Goal: Information Seeking & Learning: Learn about a topic

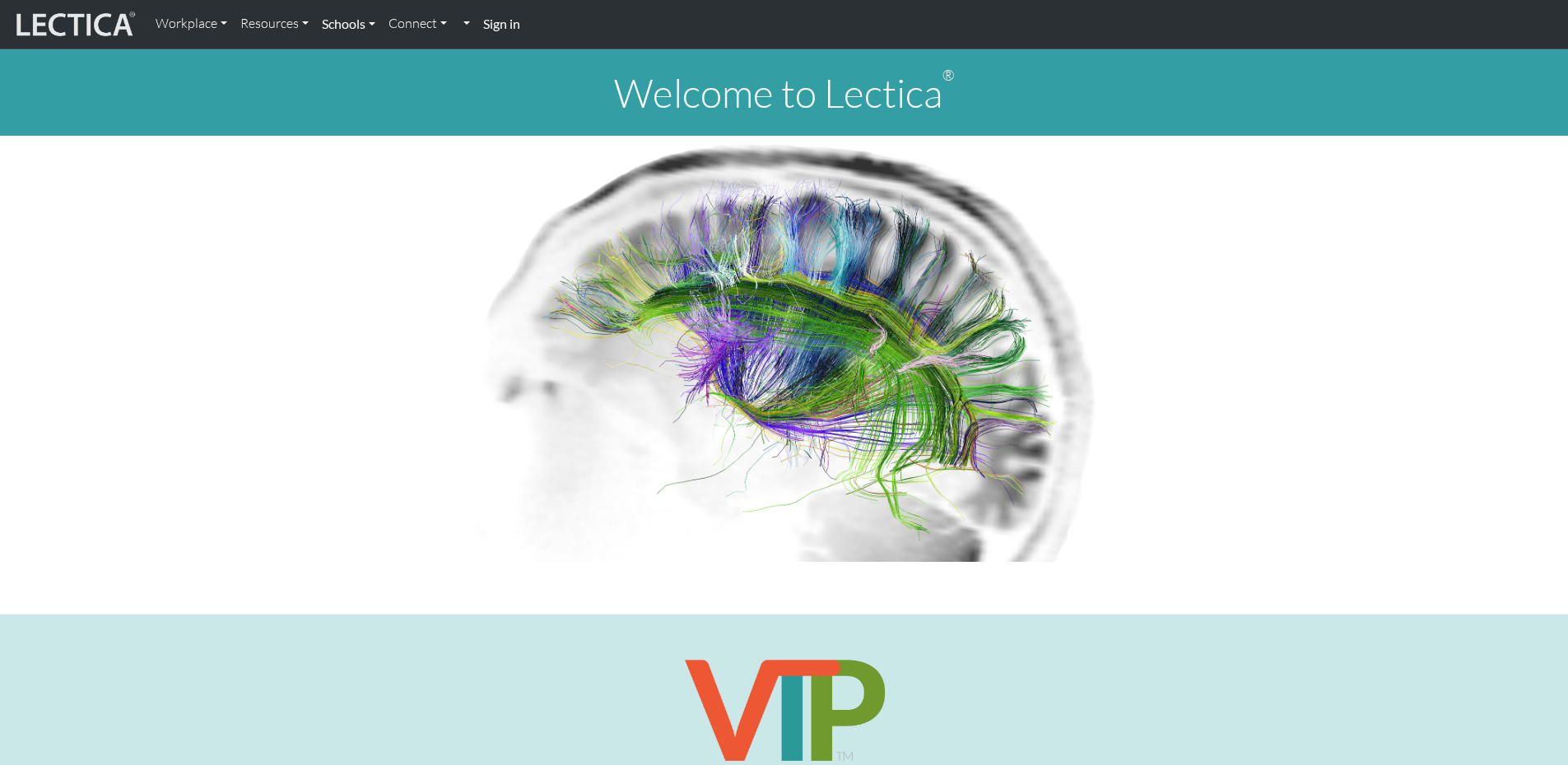
click at [351, 22] on link "Schools" at bounding box center [349, 23] width 67 height 34
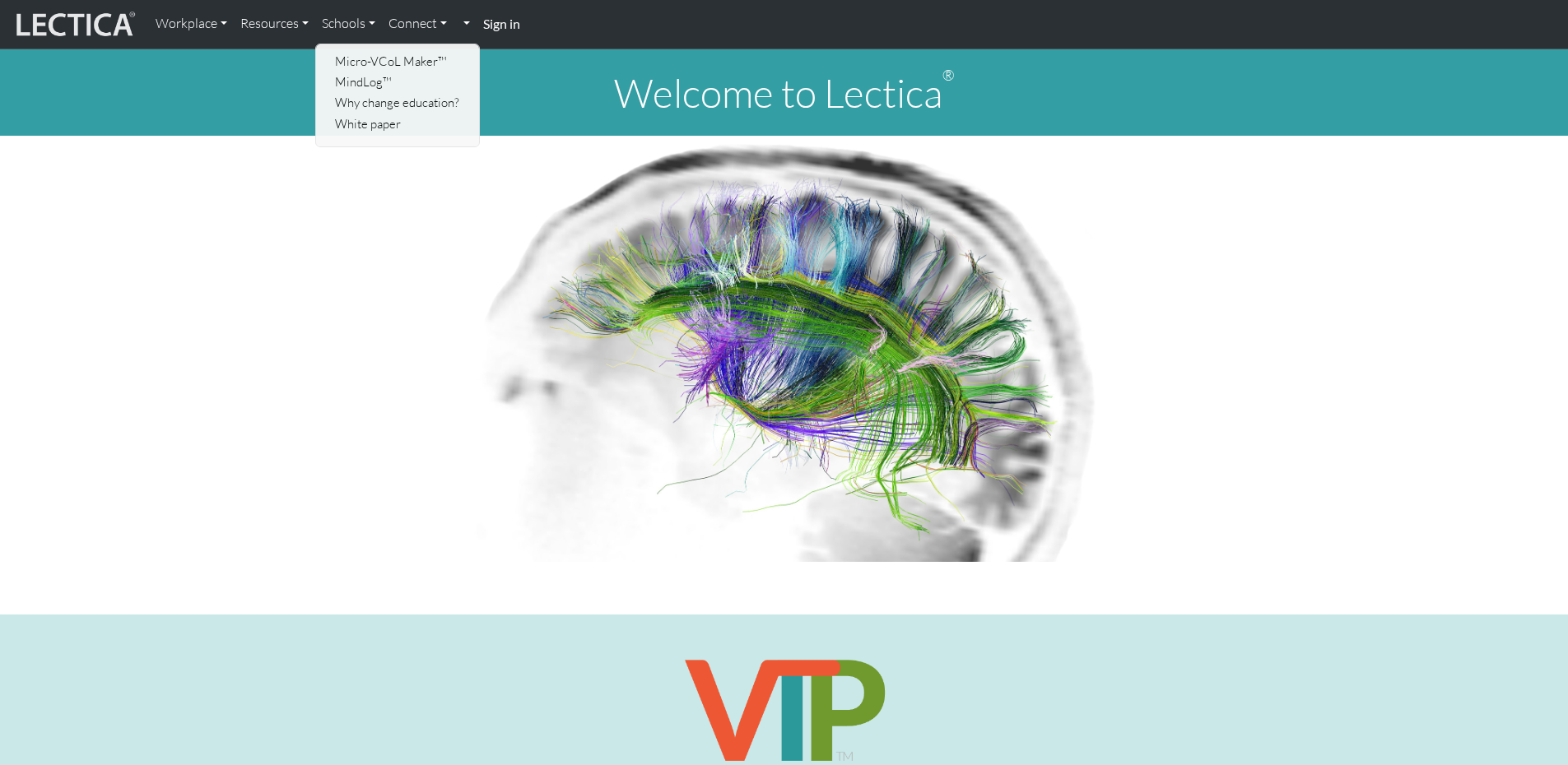
click at [734, 343] on img at bounding box center [784, 349] width 641 height 426
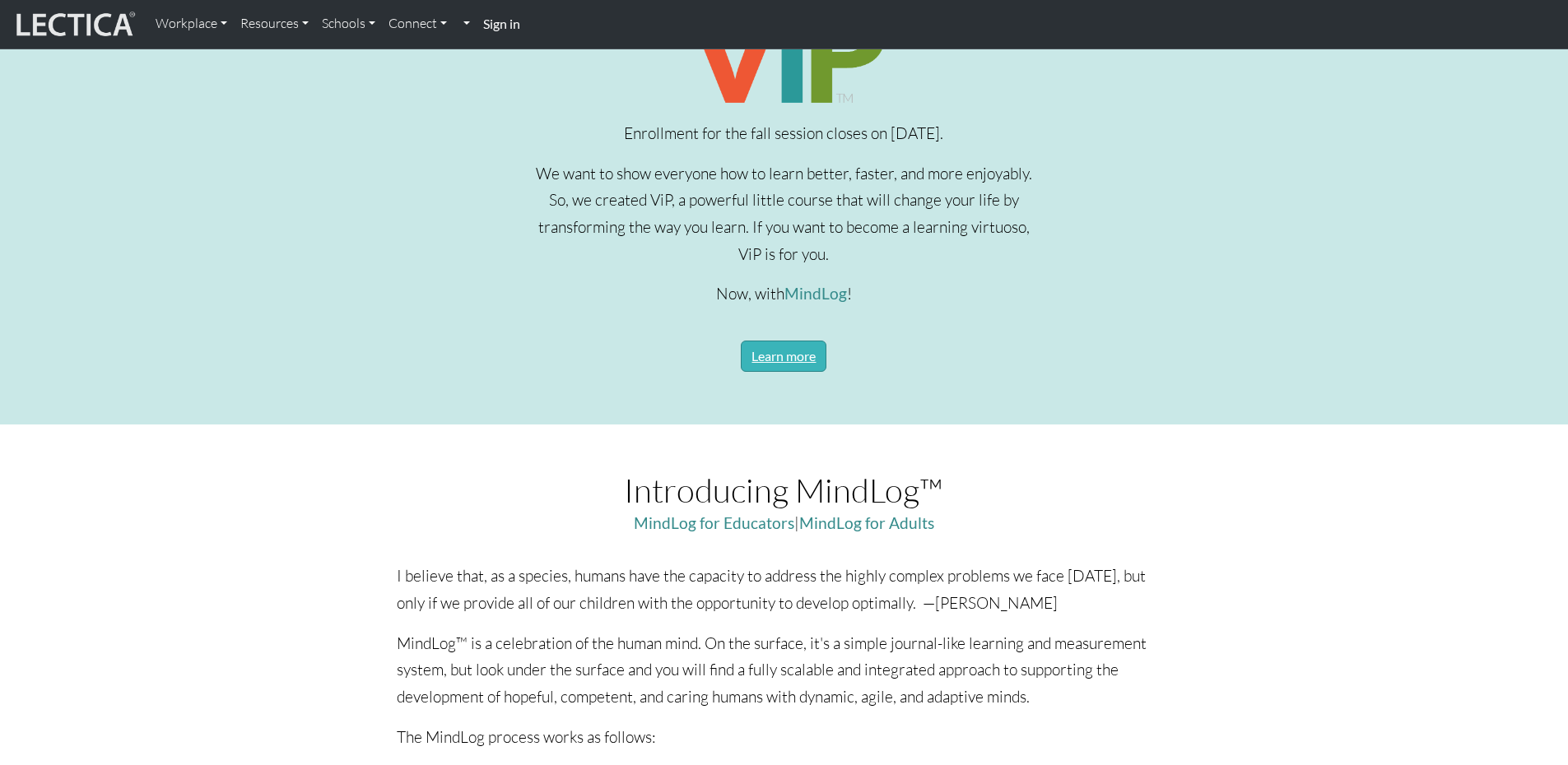
scroll to position [905, 0]
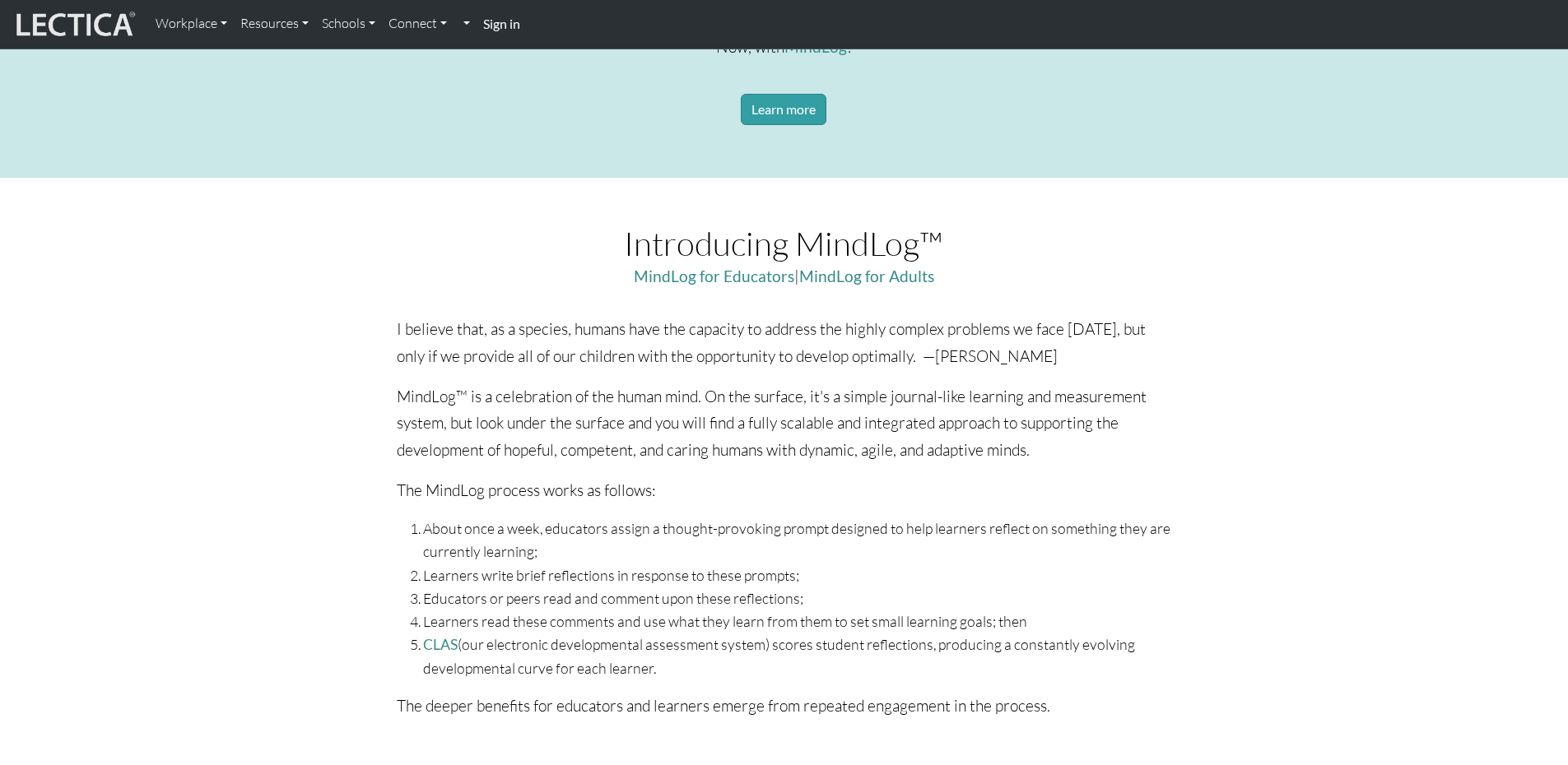
click at [625, 334] on p "I believe that, as a species, humans have the capacity to address the highly co…" at bounding box center [784, 343] width 774 height 54
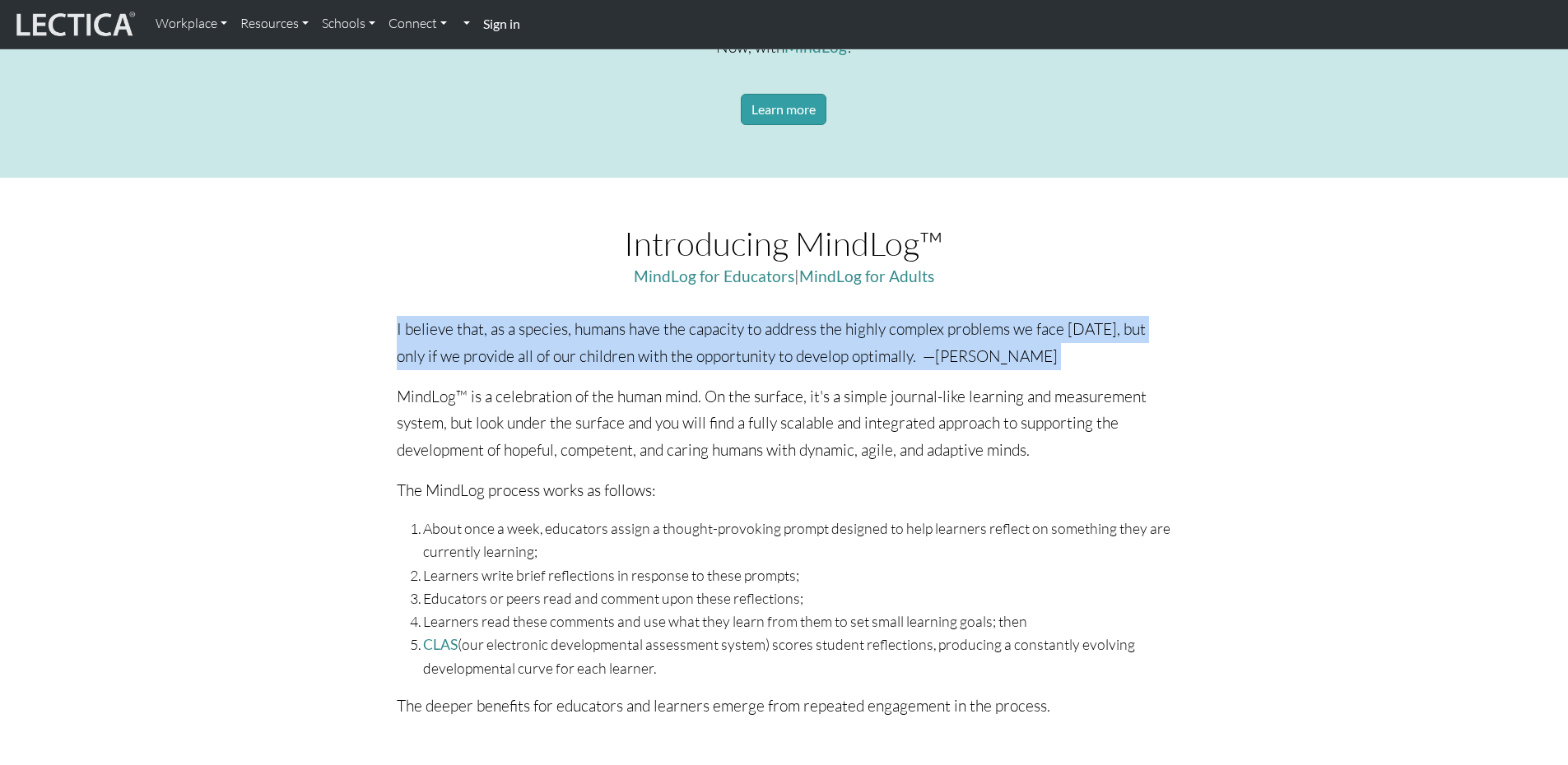
click at [625, 334] on p "I believe that, as a species, humans have the capacity to address the highly co…" at bounding box center [784, 343] width 774 height 54
click at [640, 339] on p "I believe that, as a species, humans have the capacity to address the highly co…" at bounding box center [784, 343] width 774 height 54
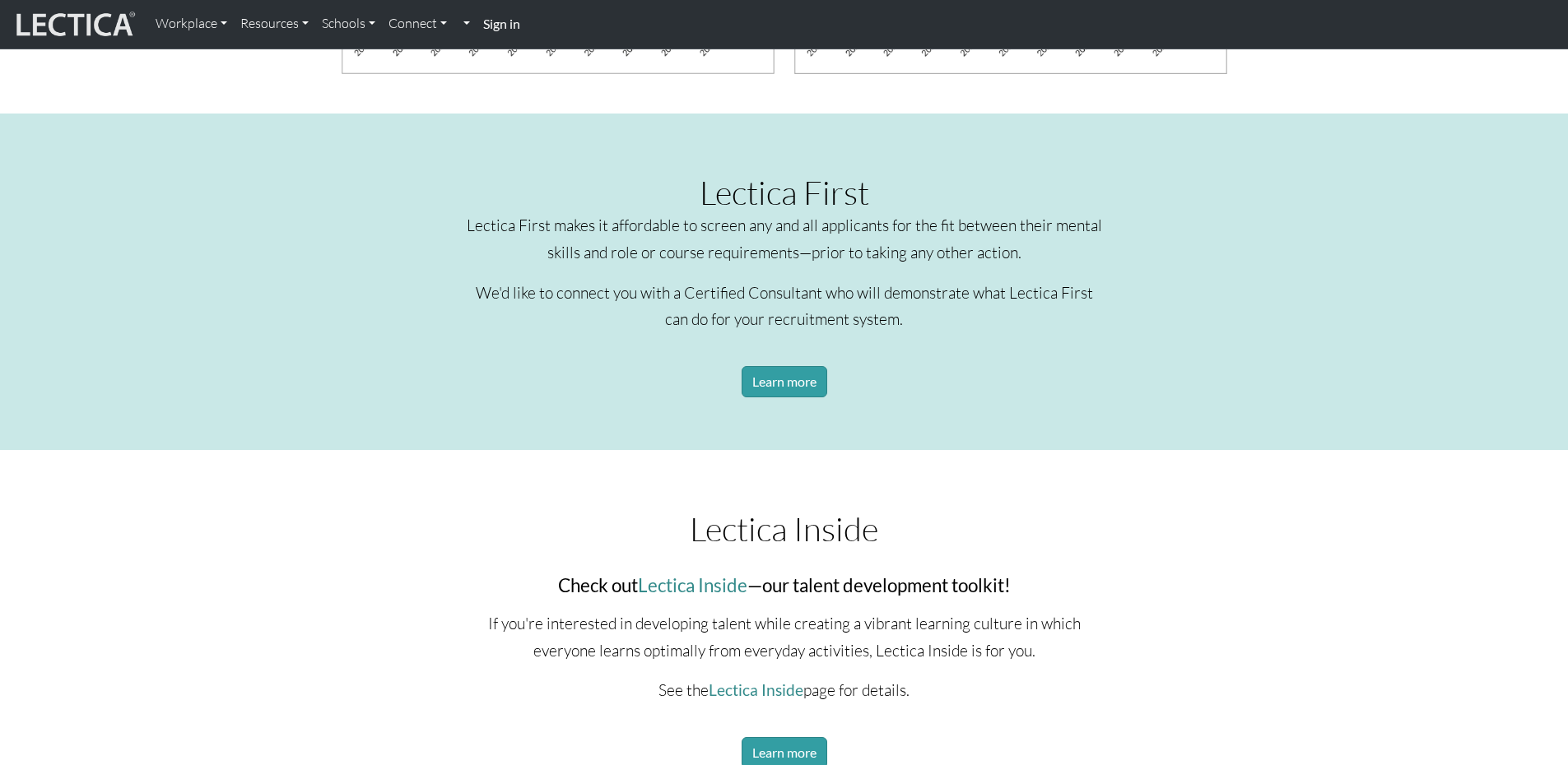
scroll to position [1975, 0]
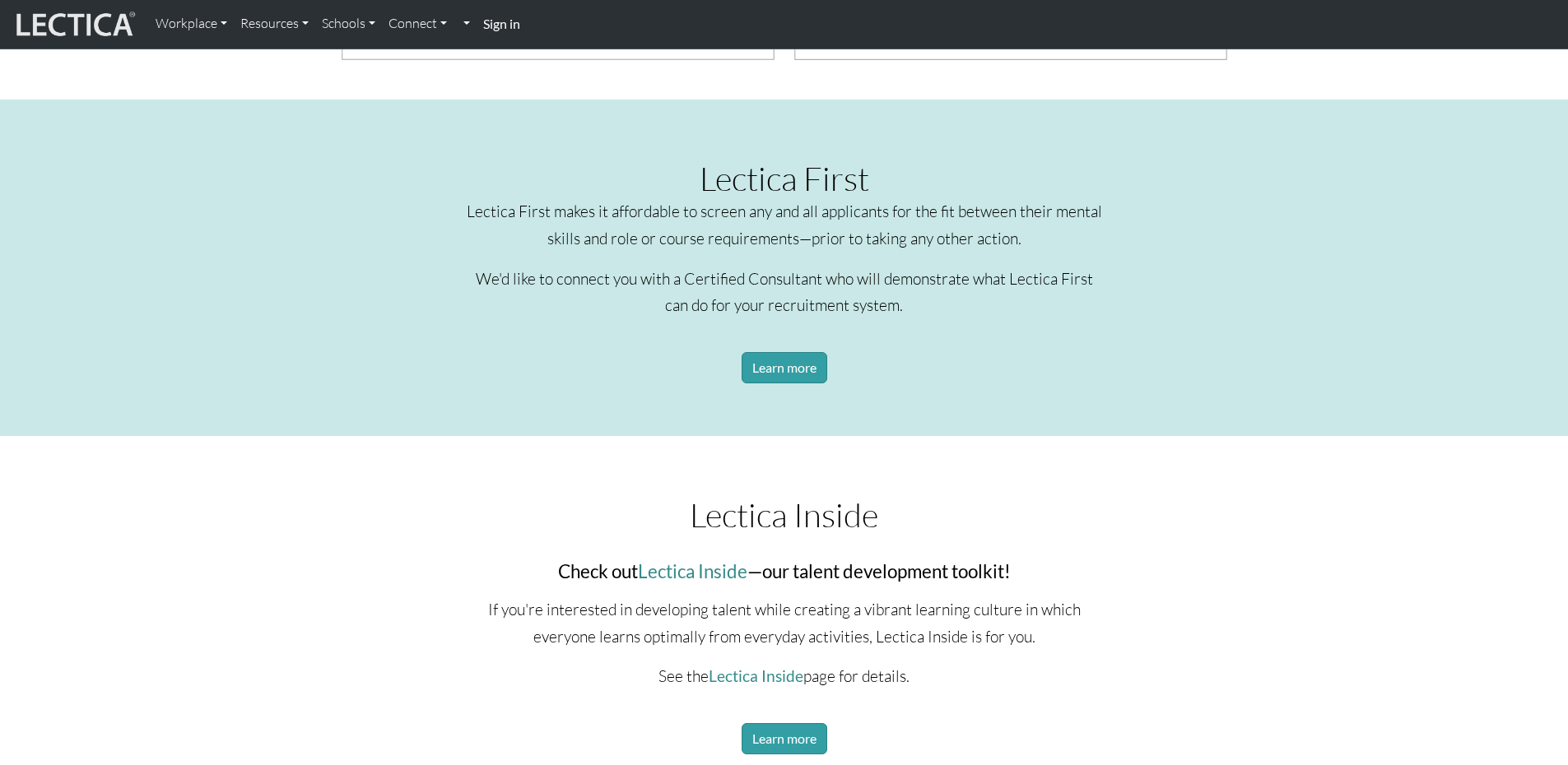
click at [599, 235] on p "Lectica First makes it affordable to screen any and all applicants for the fit …" at bounding box center [784, 225] width 642 height 54
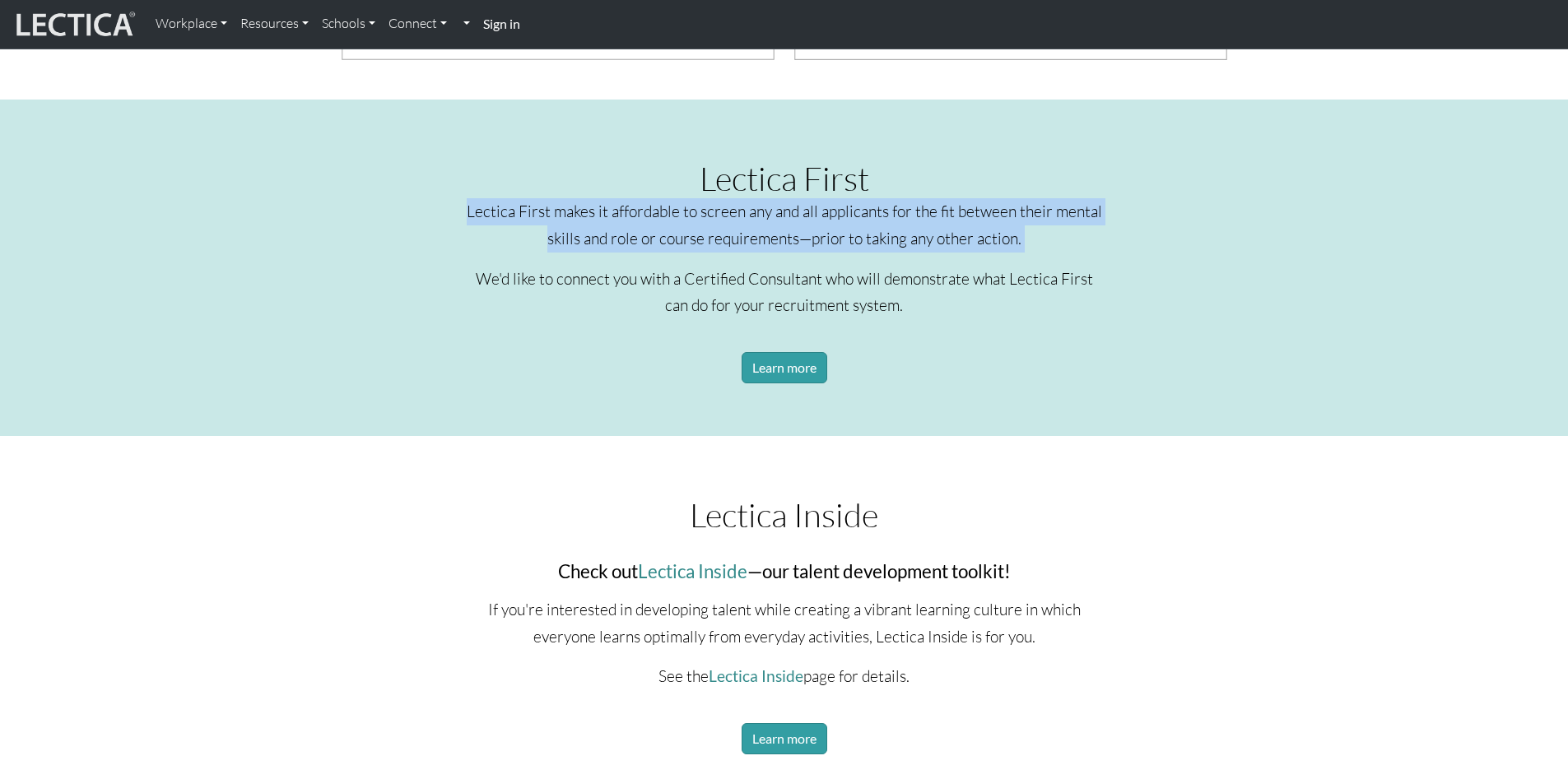
click at [599, 235] on p "Lectica First makes it affordable to screen any and all applicants for the fit …" at bounding box center [784, 225] width 642 height 54
click at [632, 230] on p "Lectica First makes it affordable to screen any and all applicants for the fit …" at bounding box center [784, 225] width 642 height 54
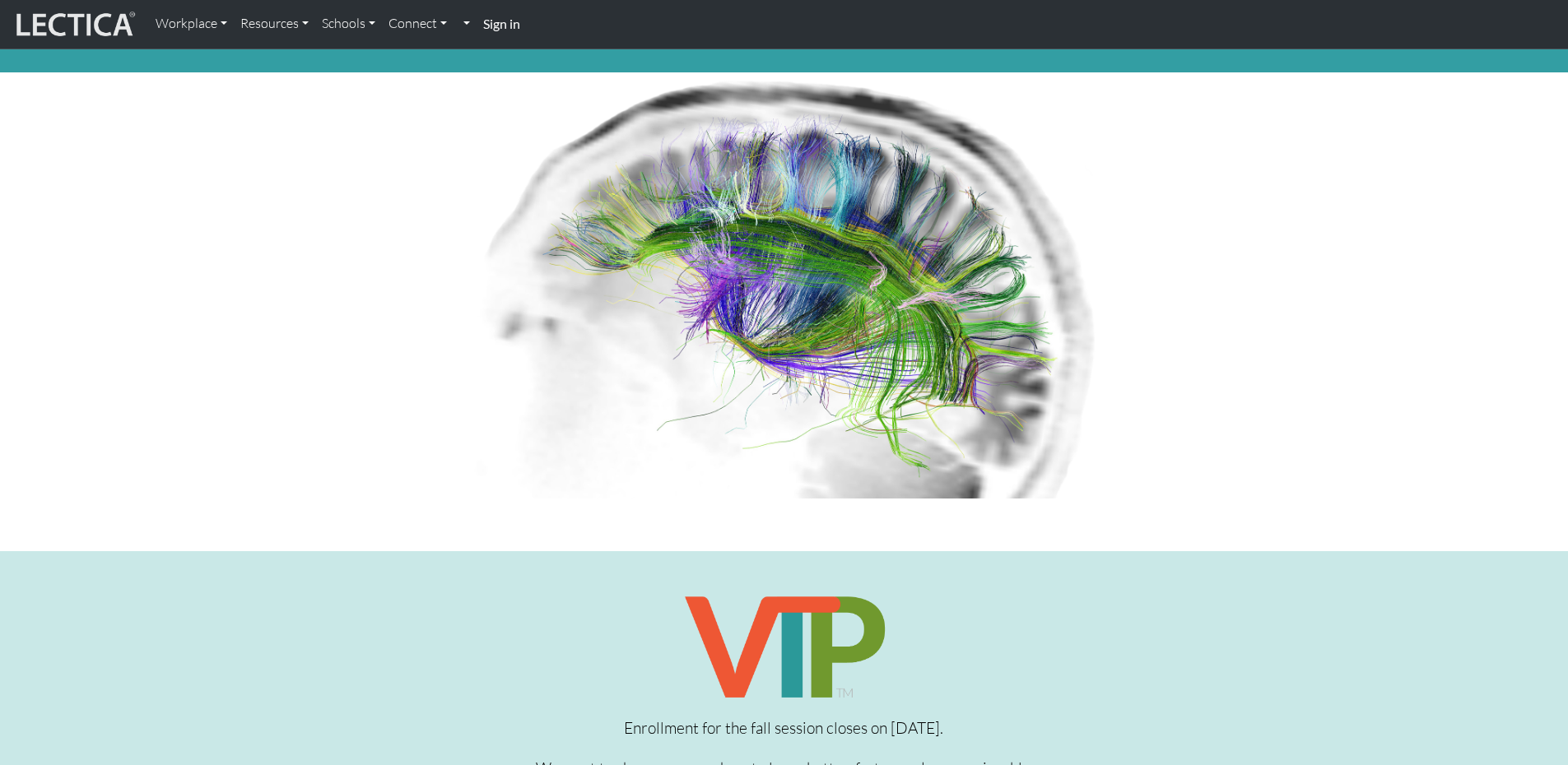
scroll to position [0, 0]
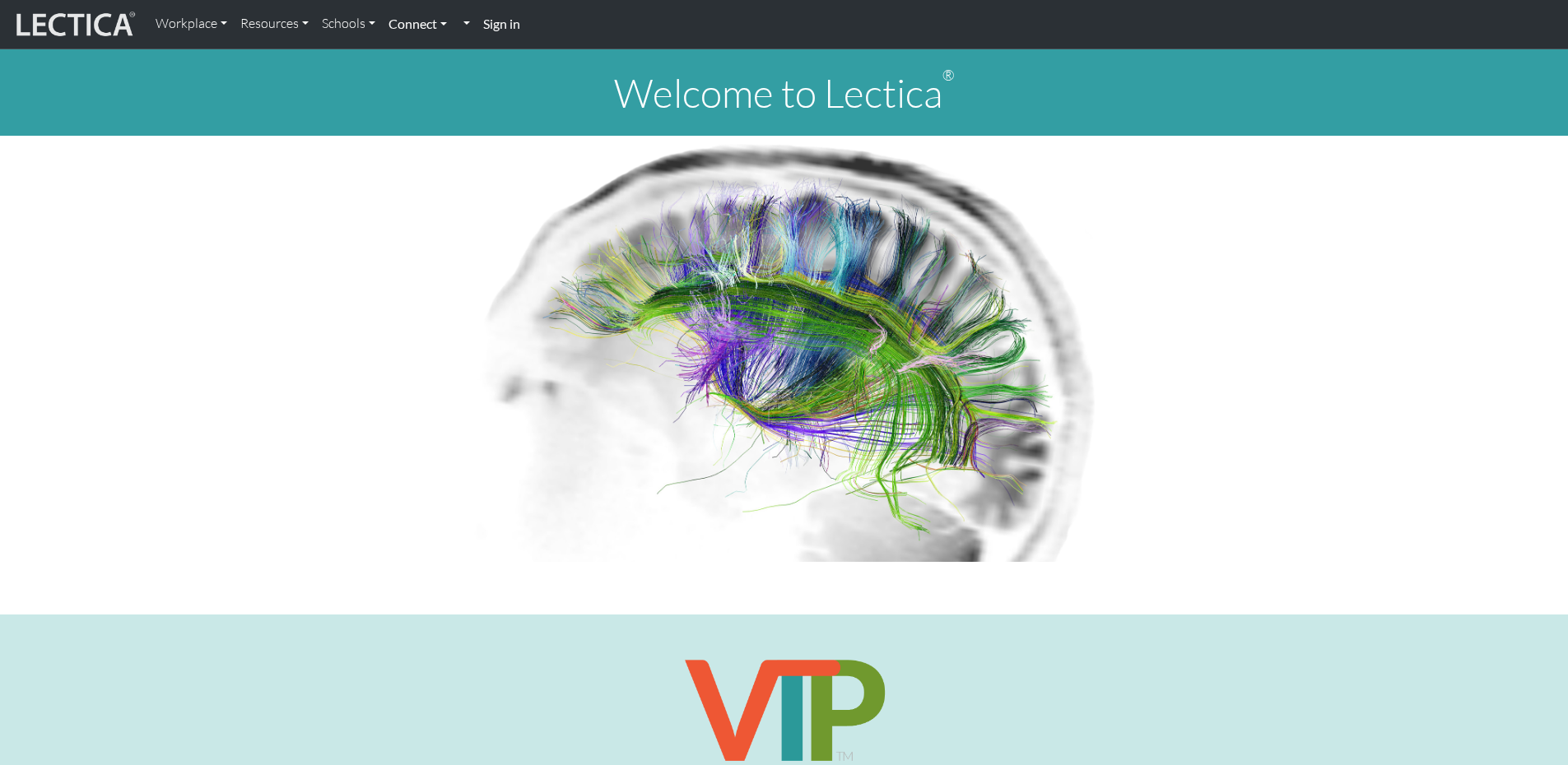
click at [404, 37] on link "Connect" at bounding box center [418, 23] width 72 height 34
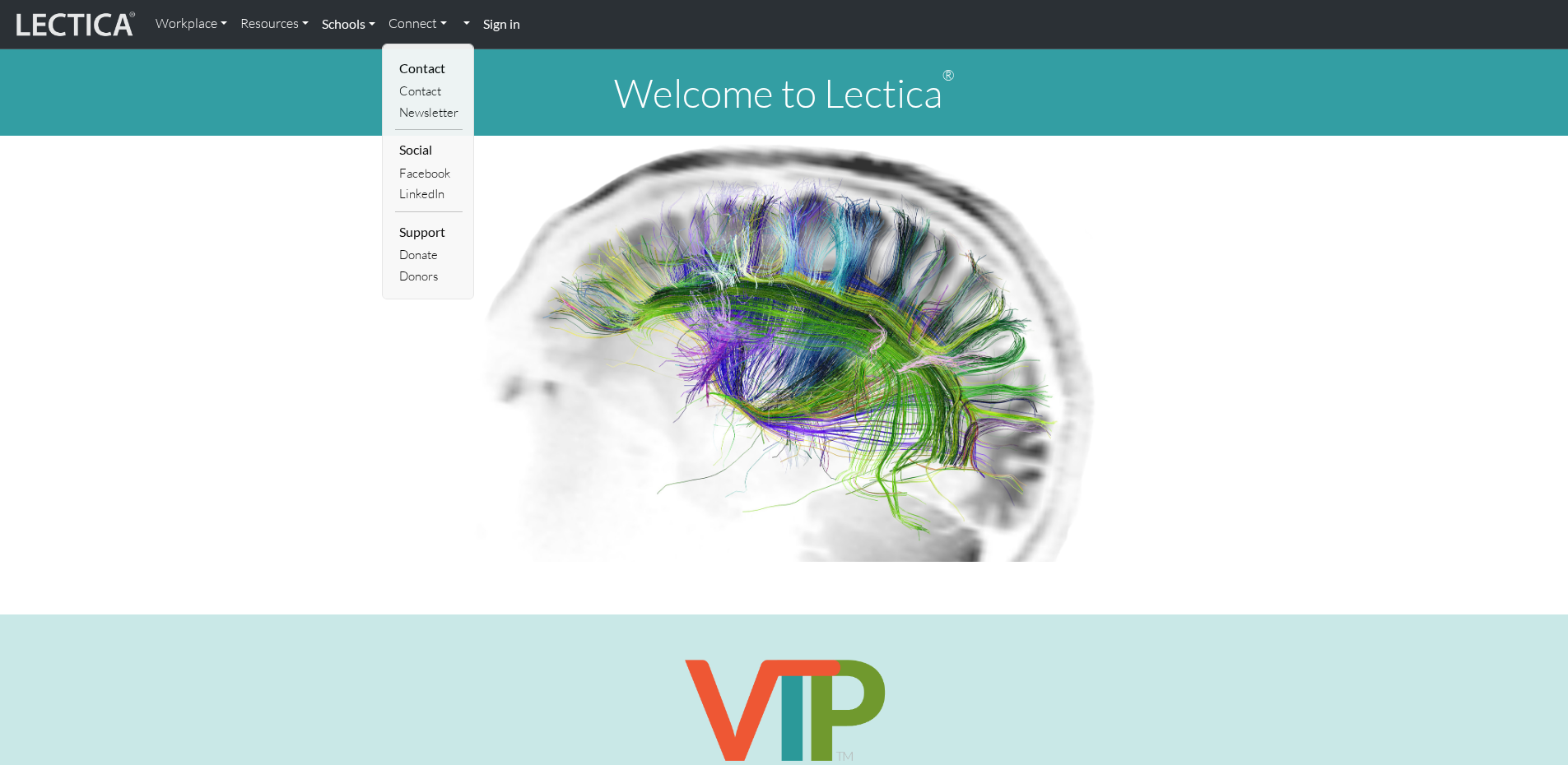
click at [366, 26] on link "Schools" at bounding box center [349, 23] width 67 height 34
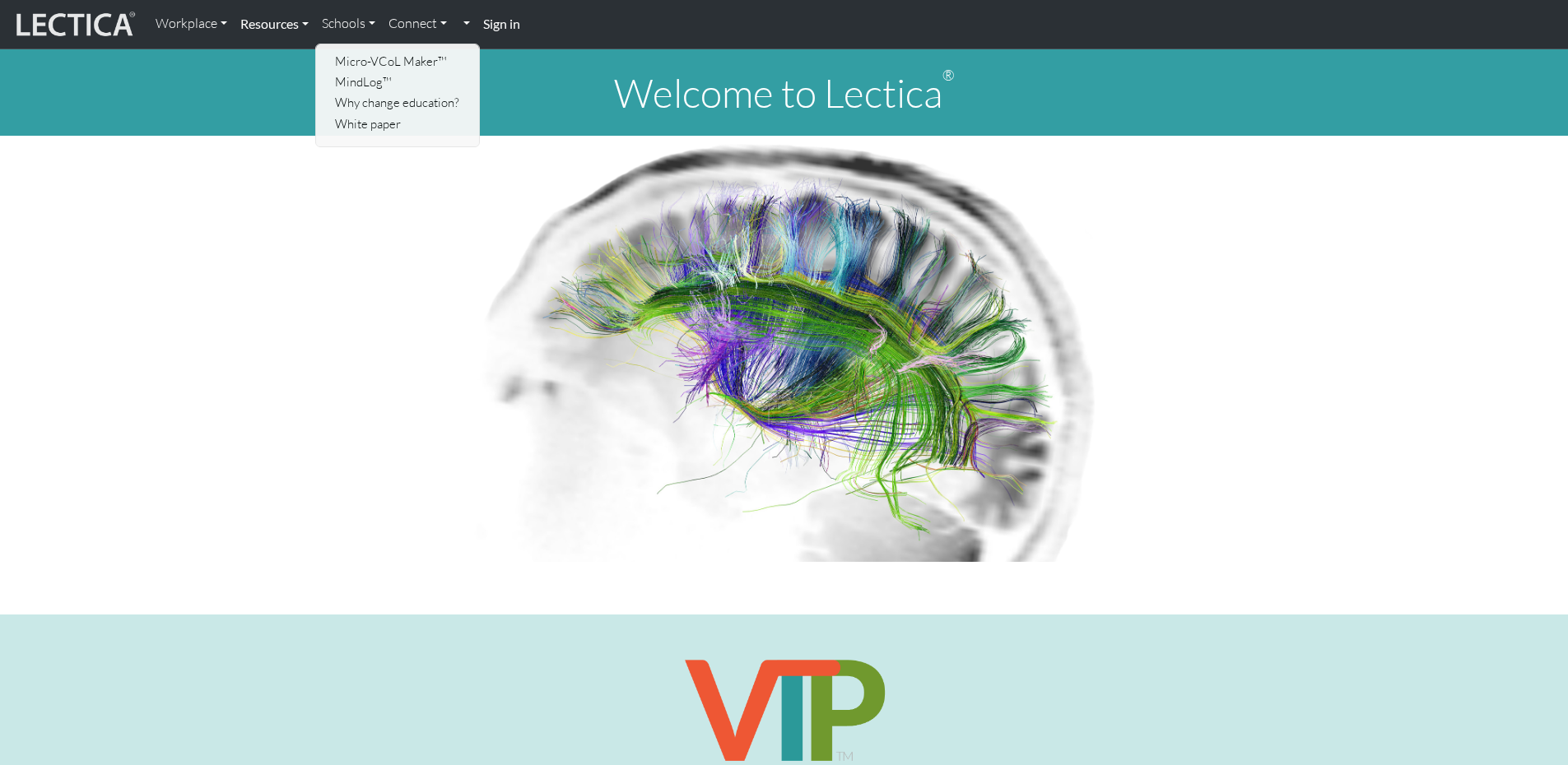
click at [249, 20] on link "Resources" at bounding box center [273, 23] width 81 height 34
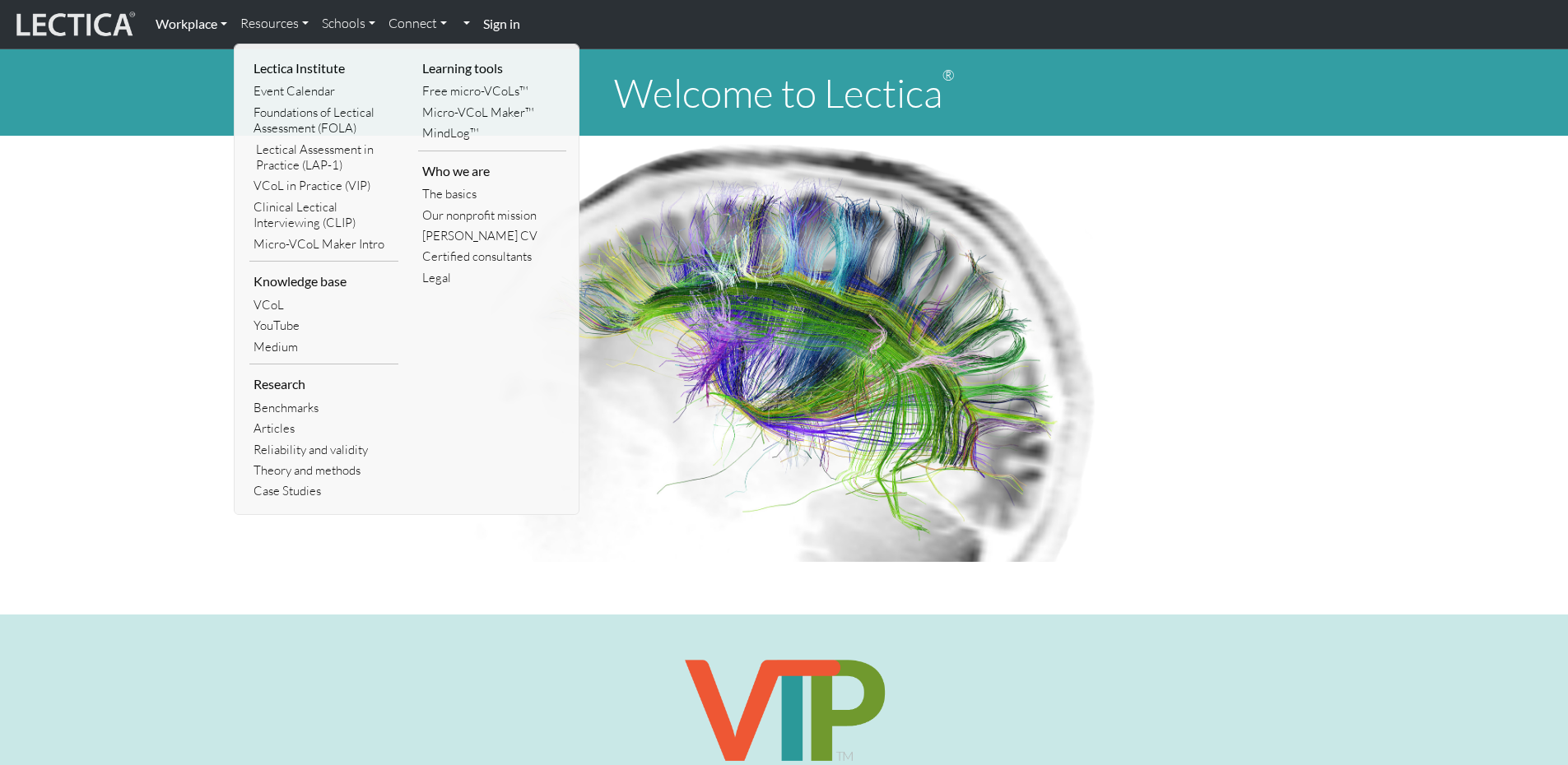
click at [191, 25] on link "Workplace" at bounding box center [191, 23] width 84 height 34
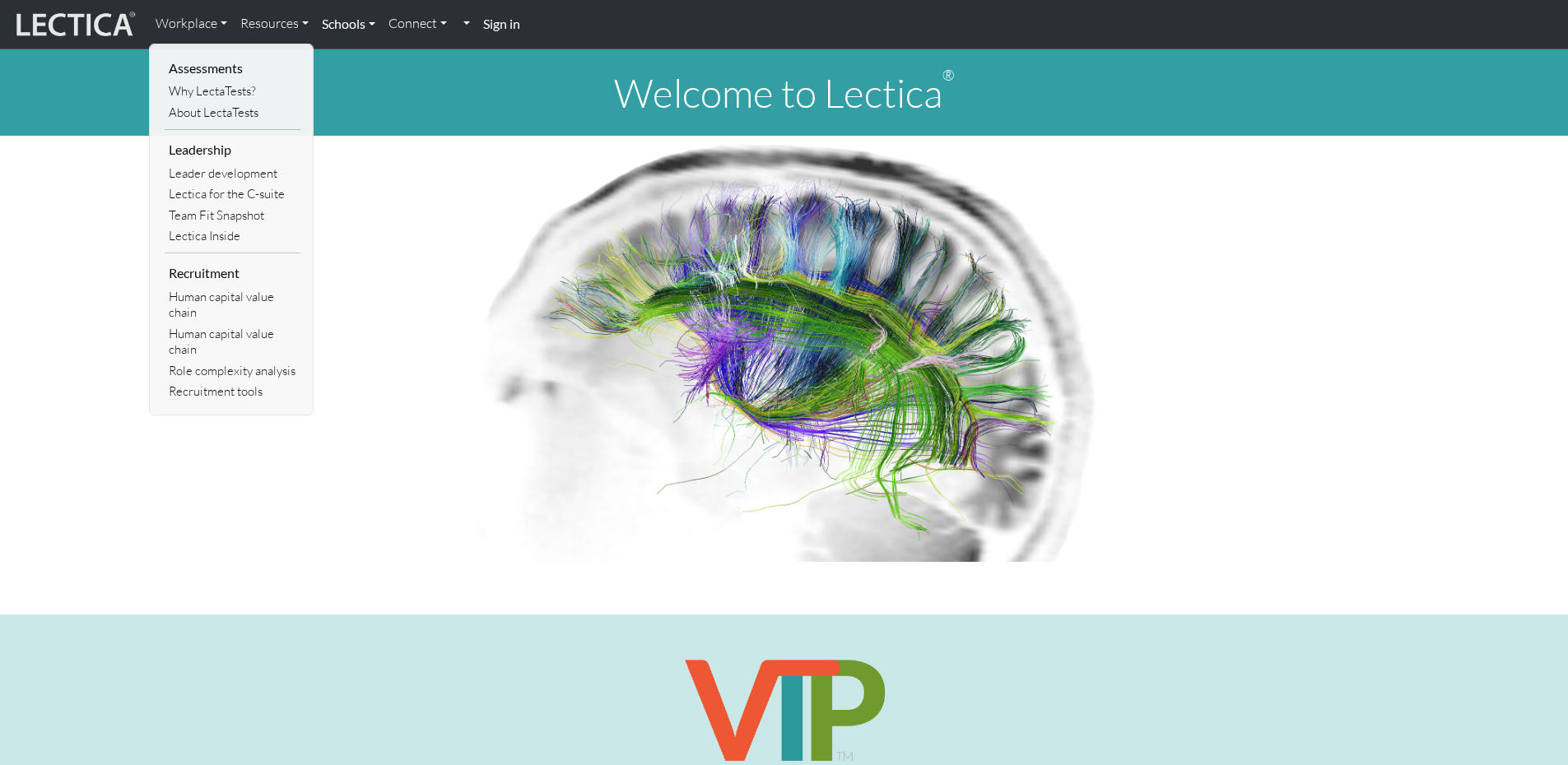
click at [365, 21] on link "Schools" at bounding box center [349, 23] width 67 height 34
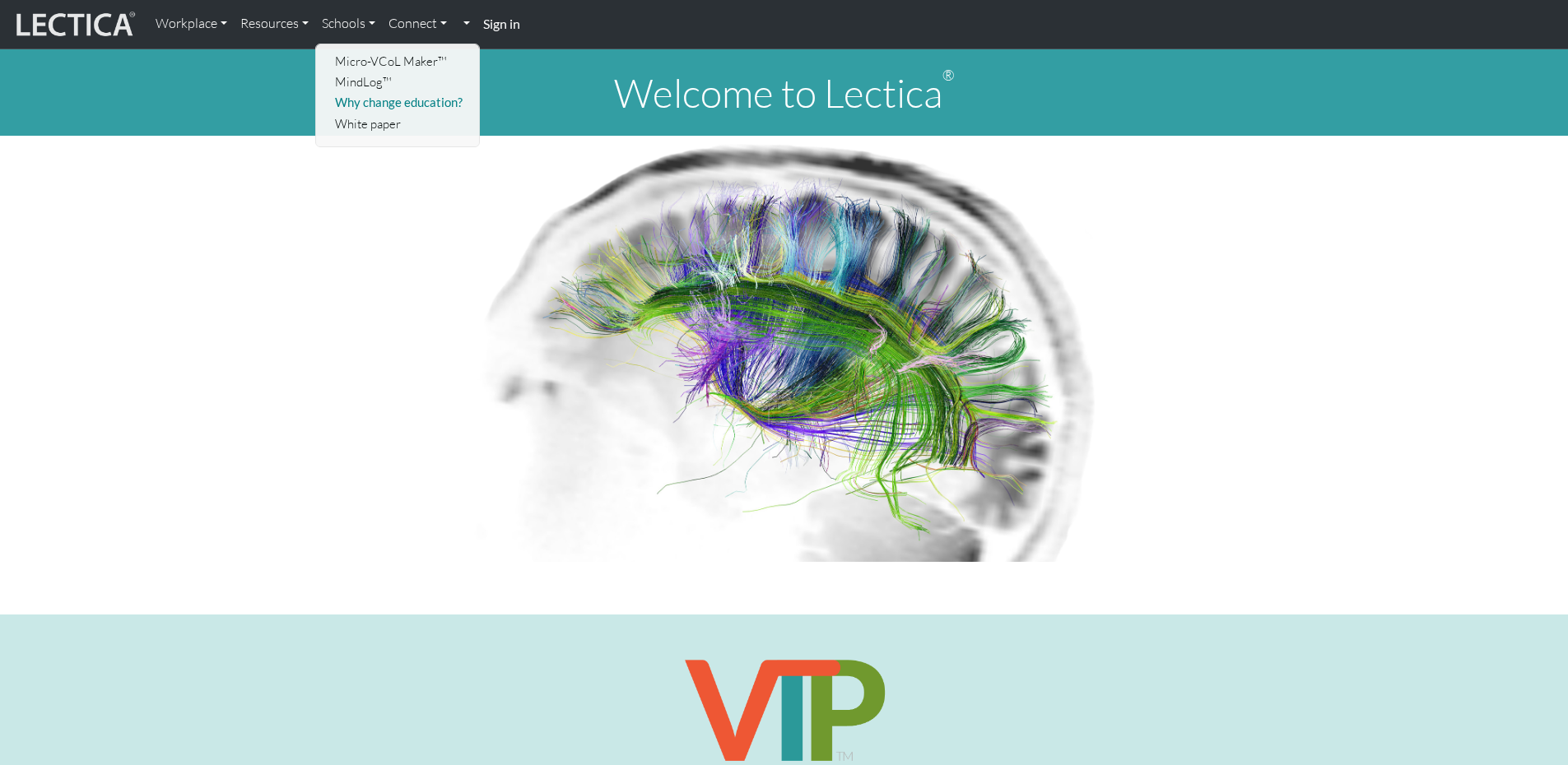
click at [382, 96] on link "Why change education?" at bounding box center [399, 102] width 135 height 21
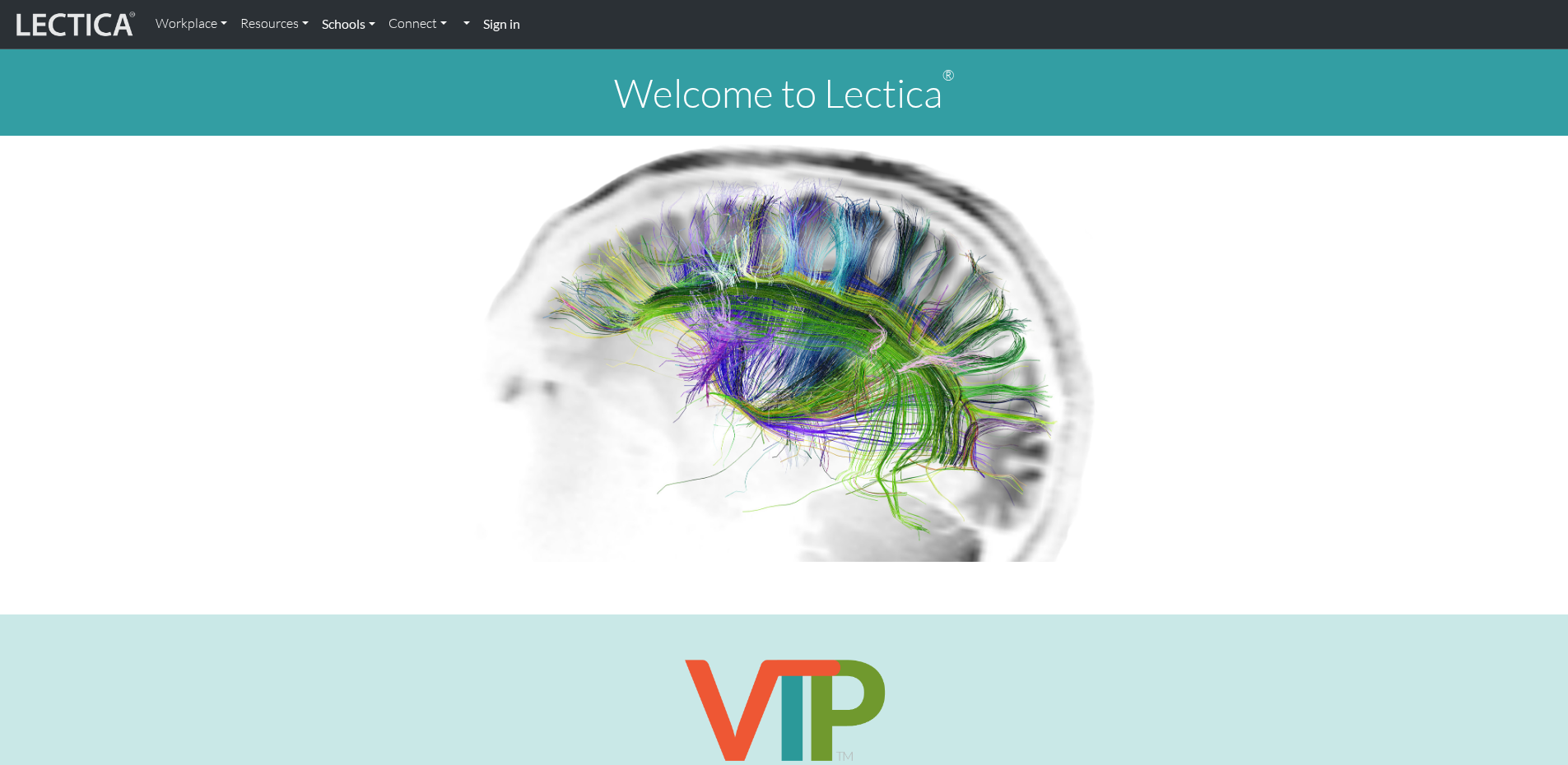
click at [363, 33] on link "Schools" at bounding box center [349, 23] width 67 height 34
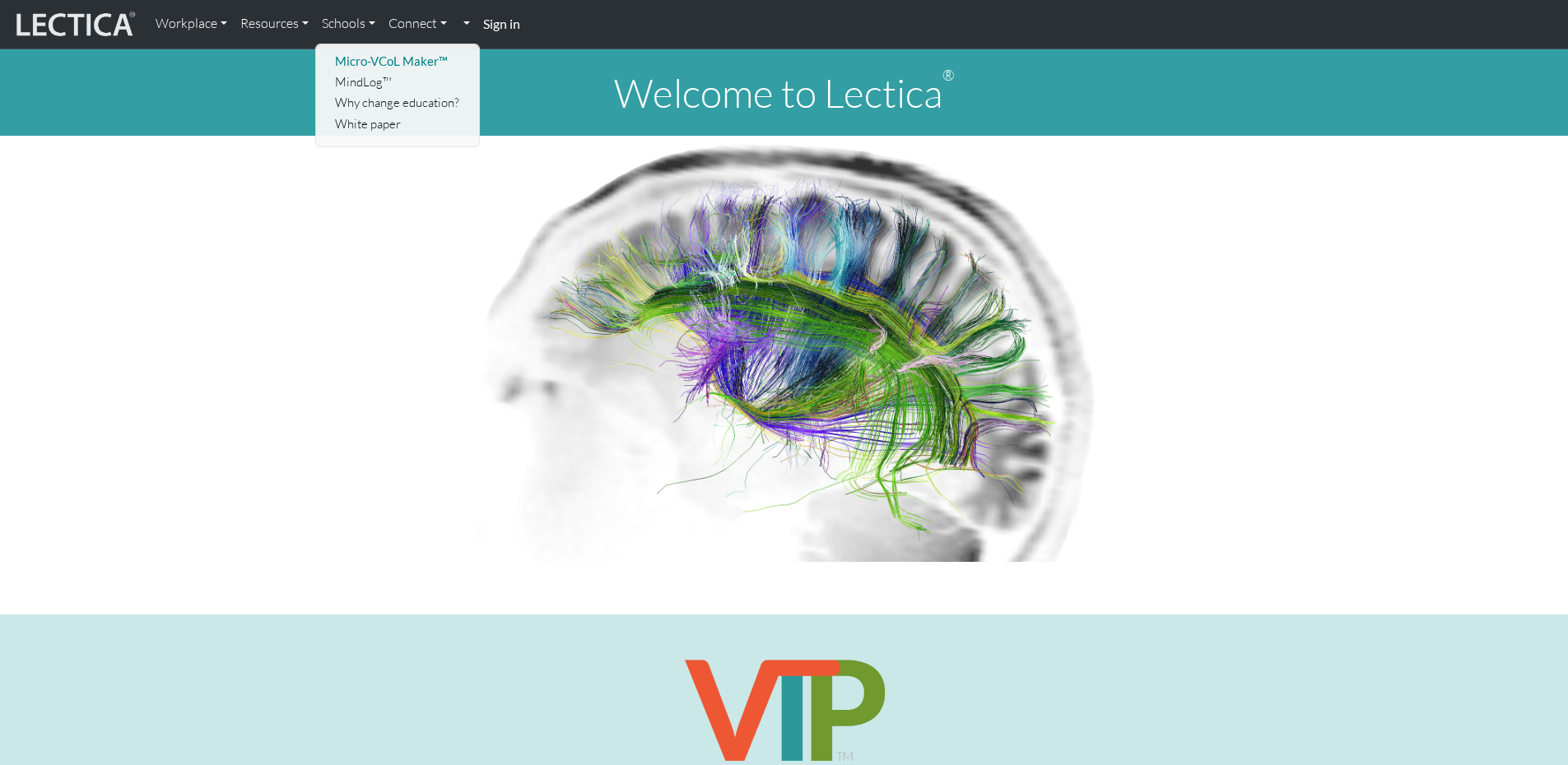
click at [370, 55] on link "Micro-VCoL Maker™" at bounding box center [399, 61] width 135 height 21
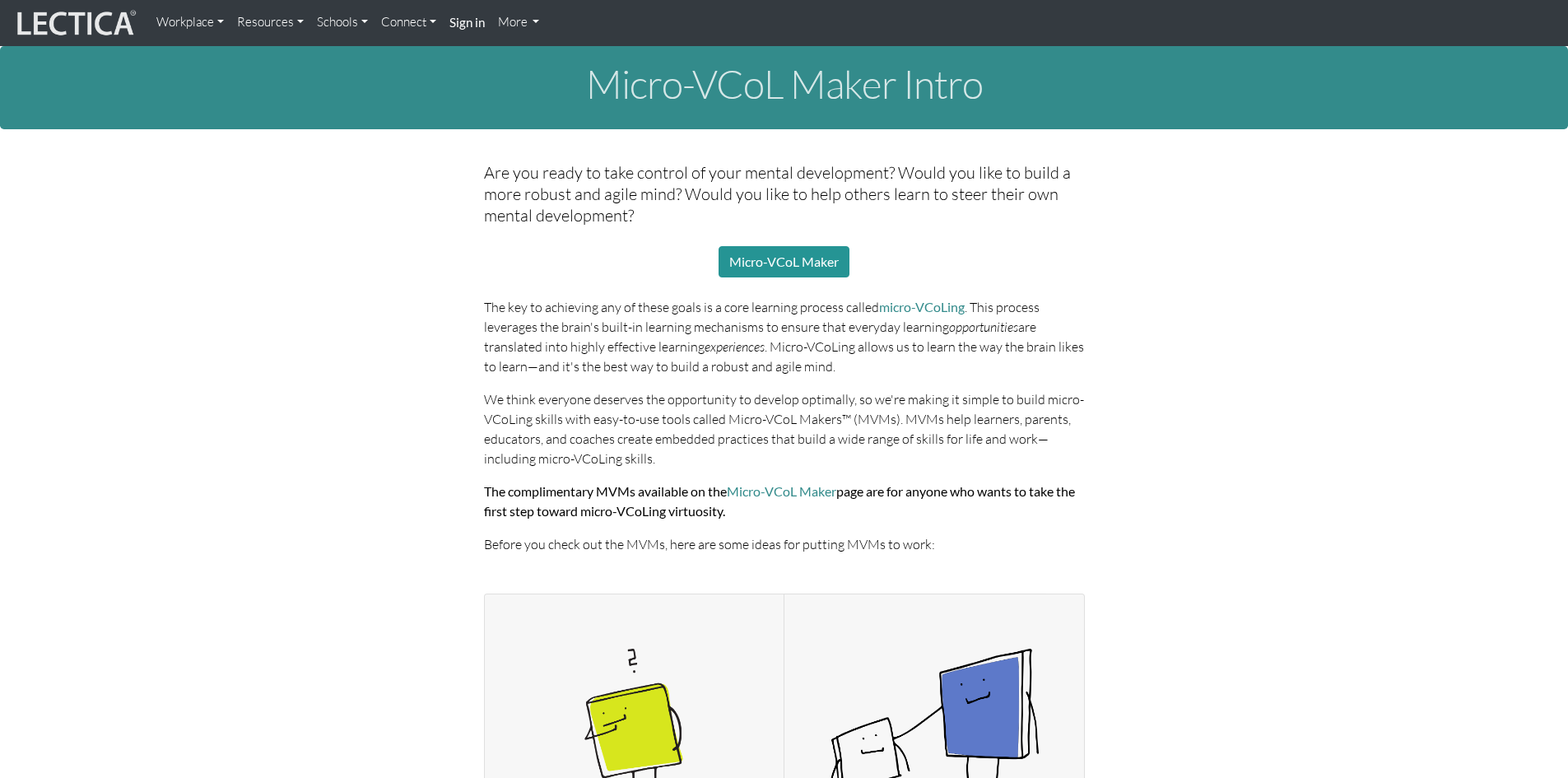
click at [593, 183] on h5 "Are you ready to take control of your mental development? Would you like to bui…" at bounding box center [784, 194] width 600 height 64
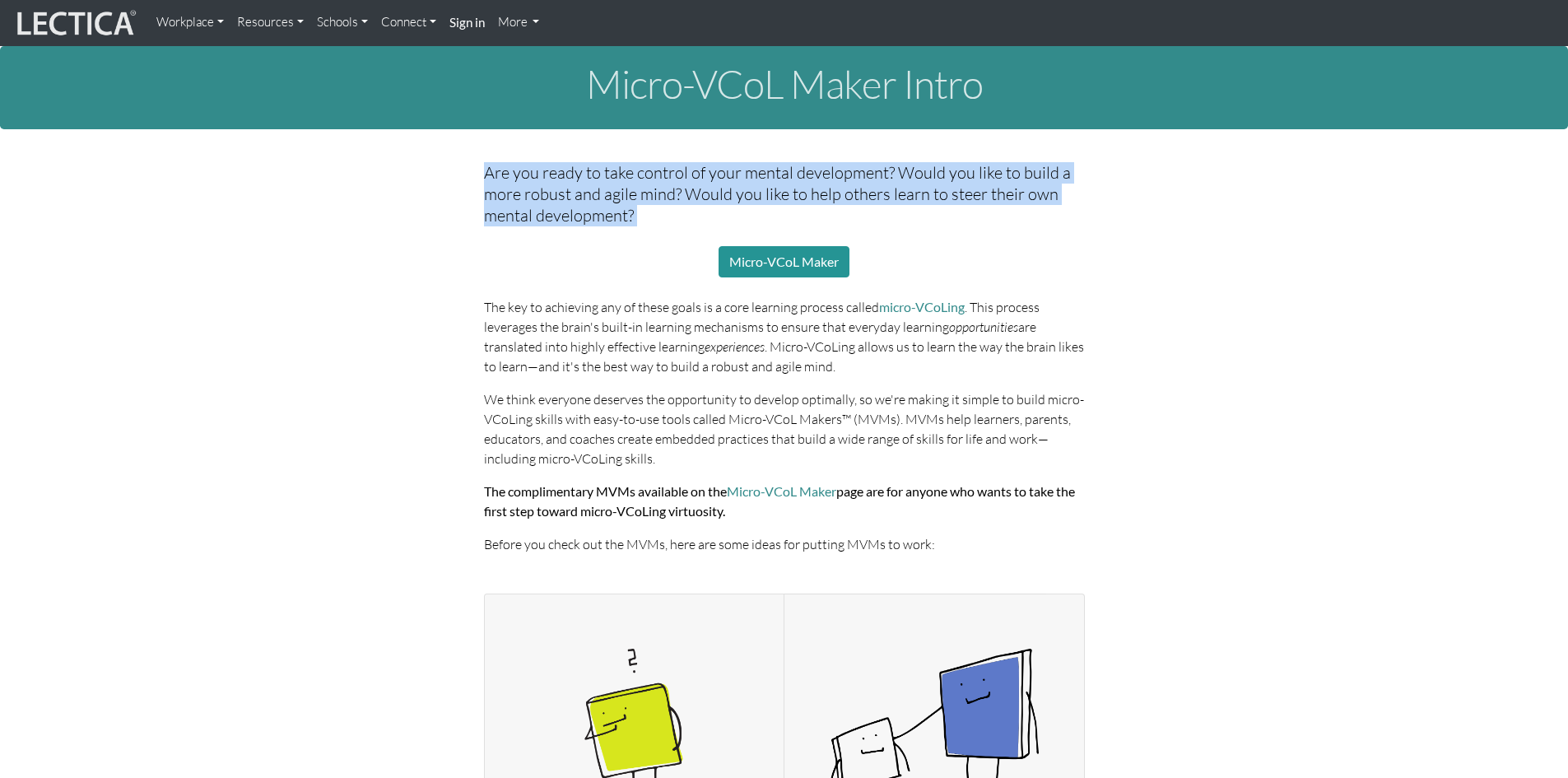
click at [593, 183] on h5 "Are you ready to take control of your mental development? Would you like to bui…" at bounding box center [784, 194] width 600 height 64
click at [317, 14] on link "Schools" at bounding box center [342, 23] width 64 height 32
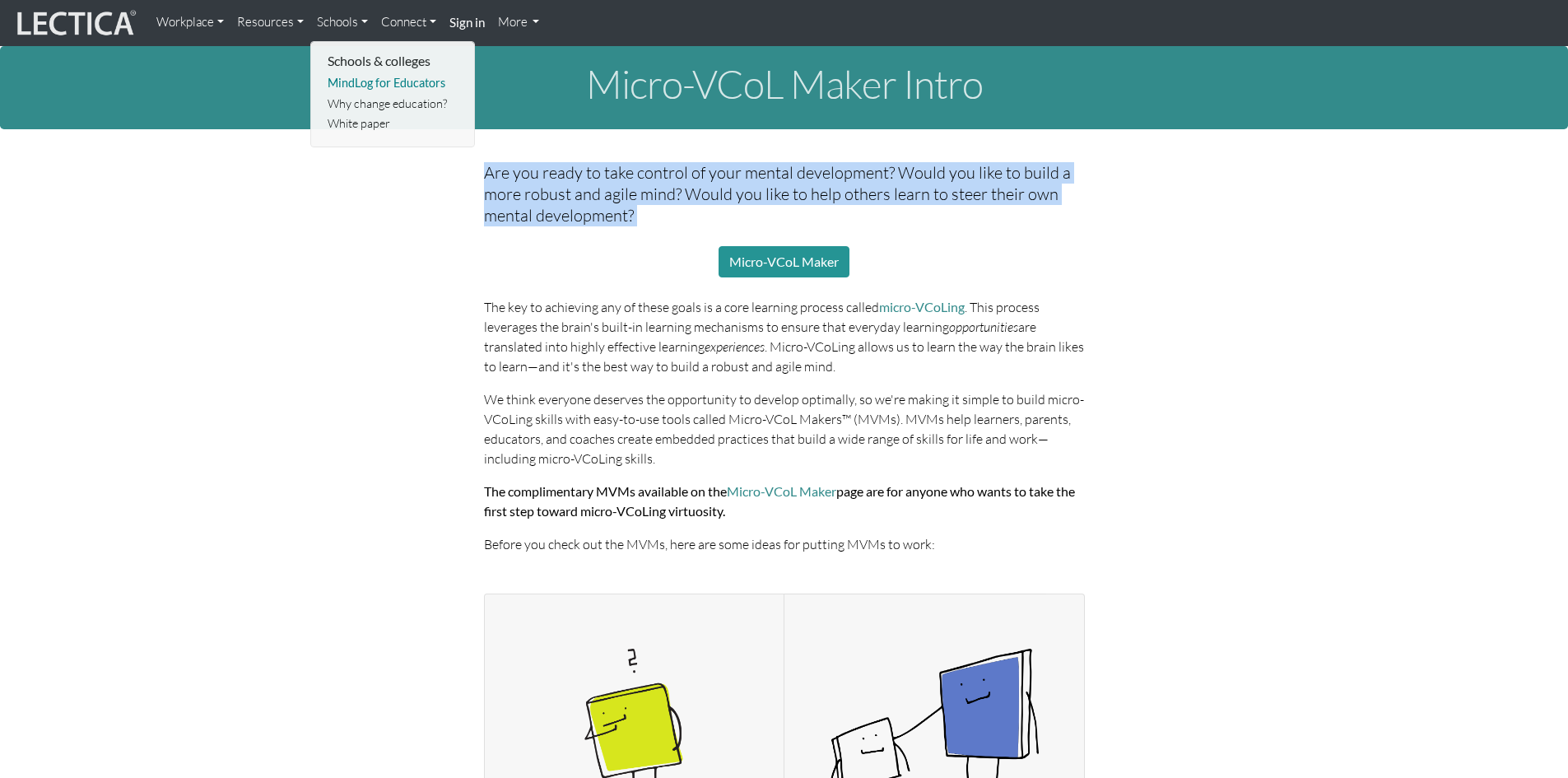
click at [351, 86] on link "MindLog for Educators" at bounding box center [393, 84] width 140 height 21
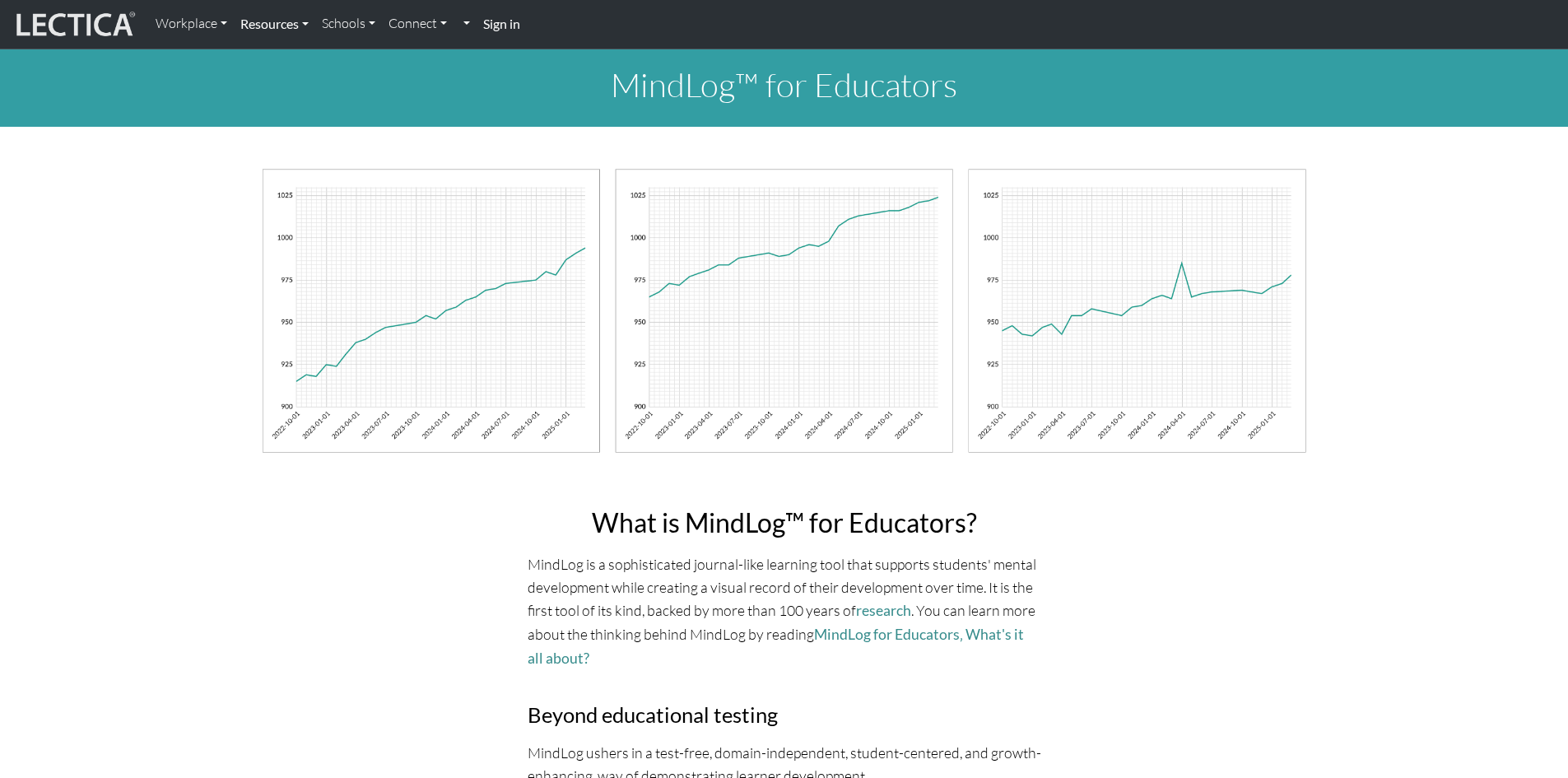
click at [236, 26] on link "Resources" at bounding box center [273, 23] width 81 height 34
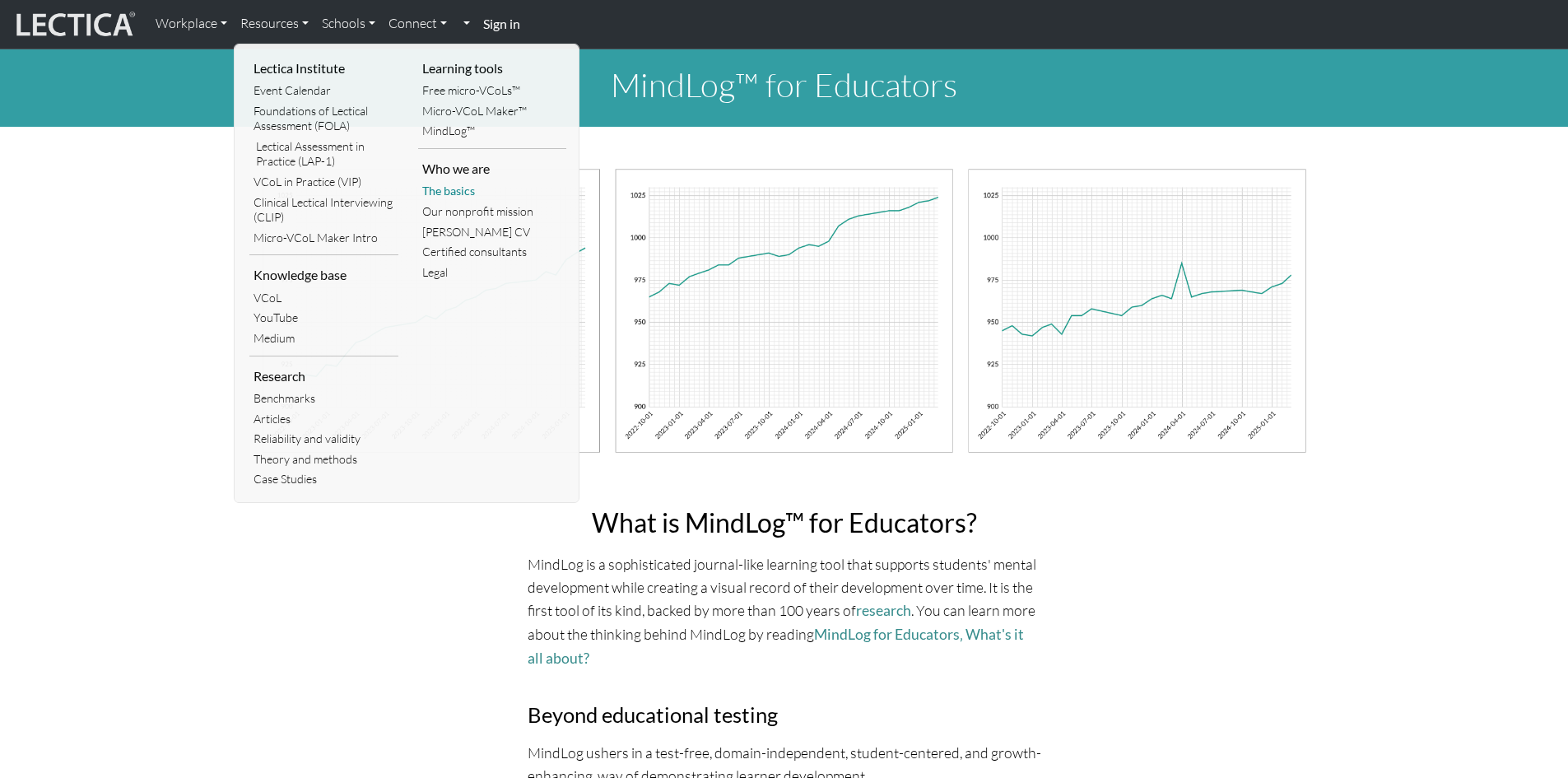
click at [457, 181] on link "The basics" at bounding box center [493, 191] width 149 height 21
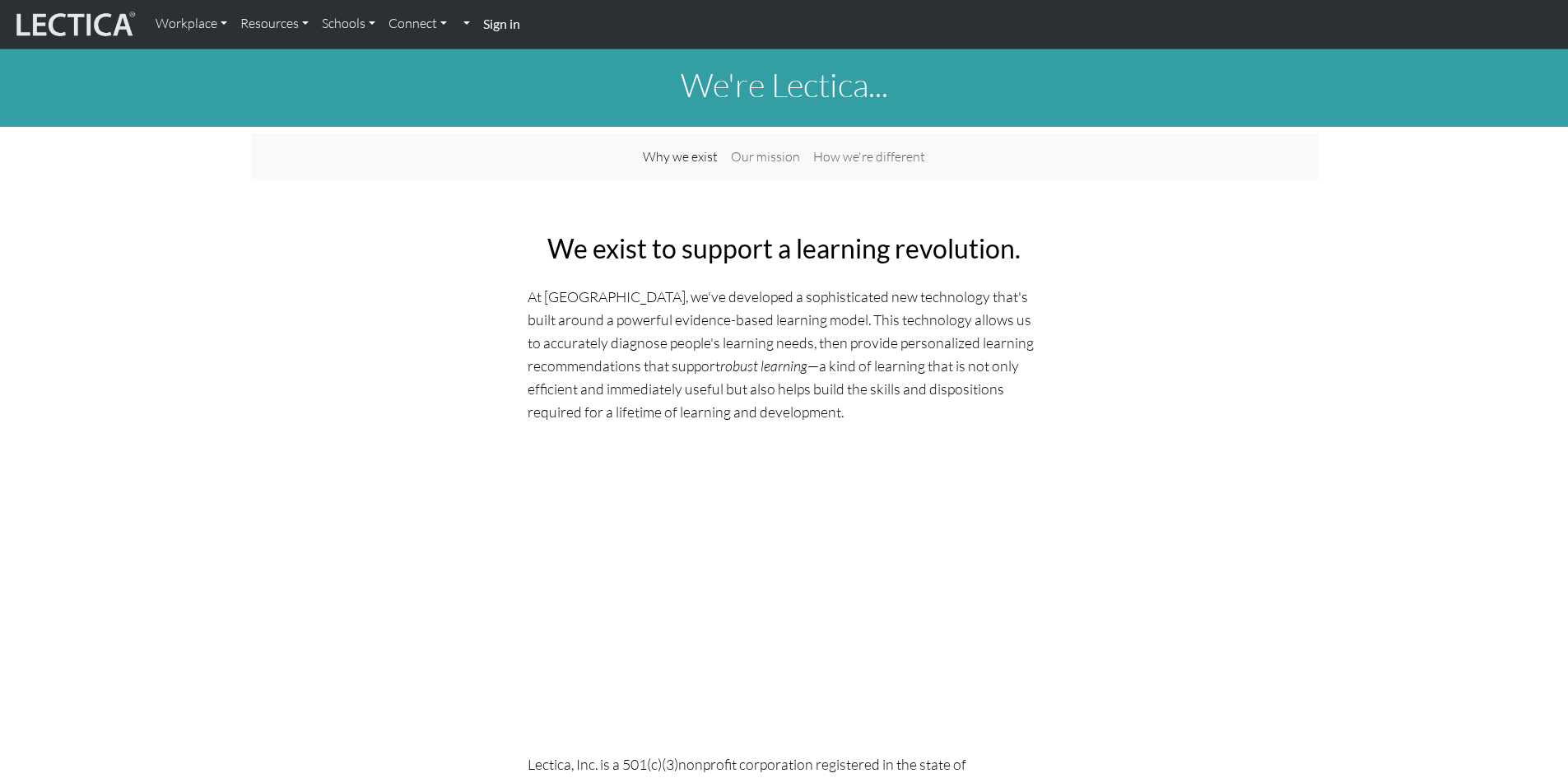
click at [768, 315] on p "At [GEOGRAPHIC_DATA], we've developed a sophisticated new technology that's bui…" at bounding box center [784, 354] width 513 height 139
click at [768, 316] on p "At Lectica, we've developed a sophisticated new technology that's built around …" at bounding box center [784, 354] width 513 height 139
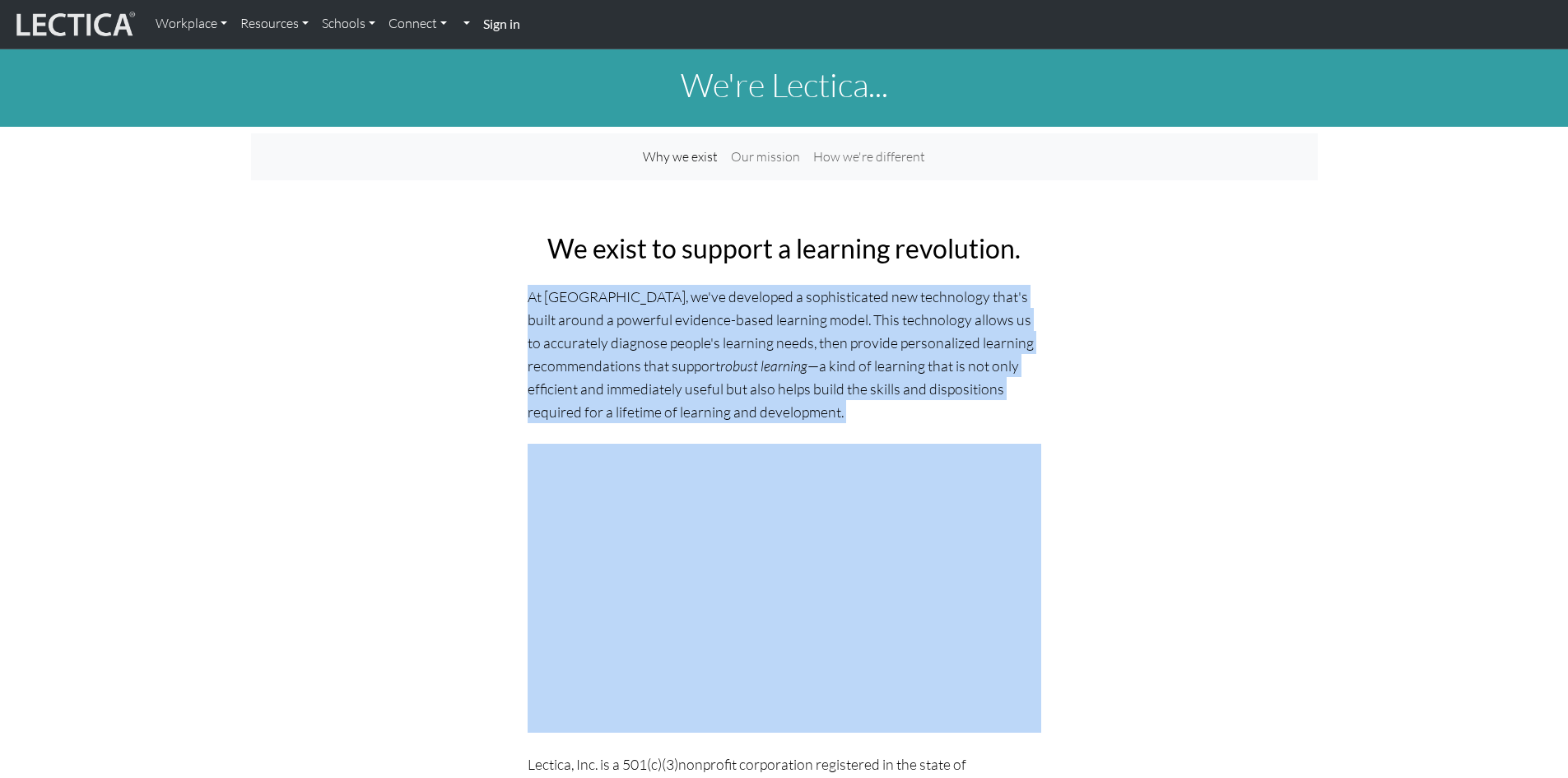
click at [768, 316] on p "At Lectica, we've developed a sophisticated new technology that's built around …" at bounding box center [784, 354] width 513 height 139
click at [819, 319] on p "At Lectica, we've developed a sophisticated new technology that's built around …" at bounding box center [784, 354] width 513 height 139
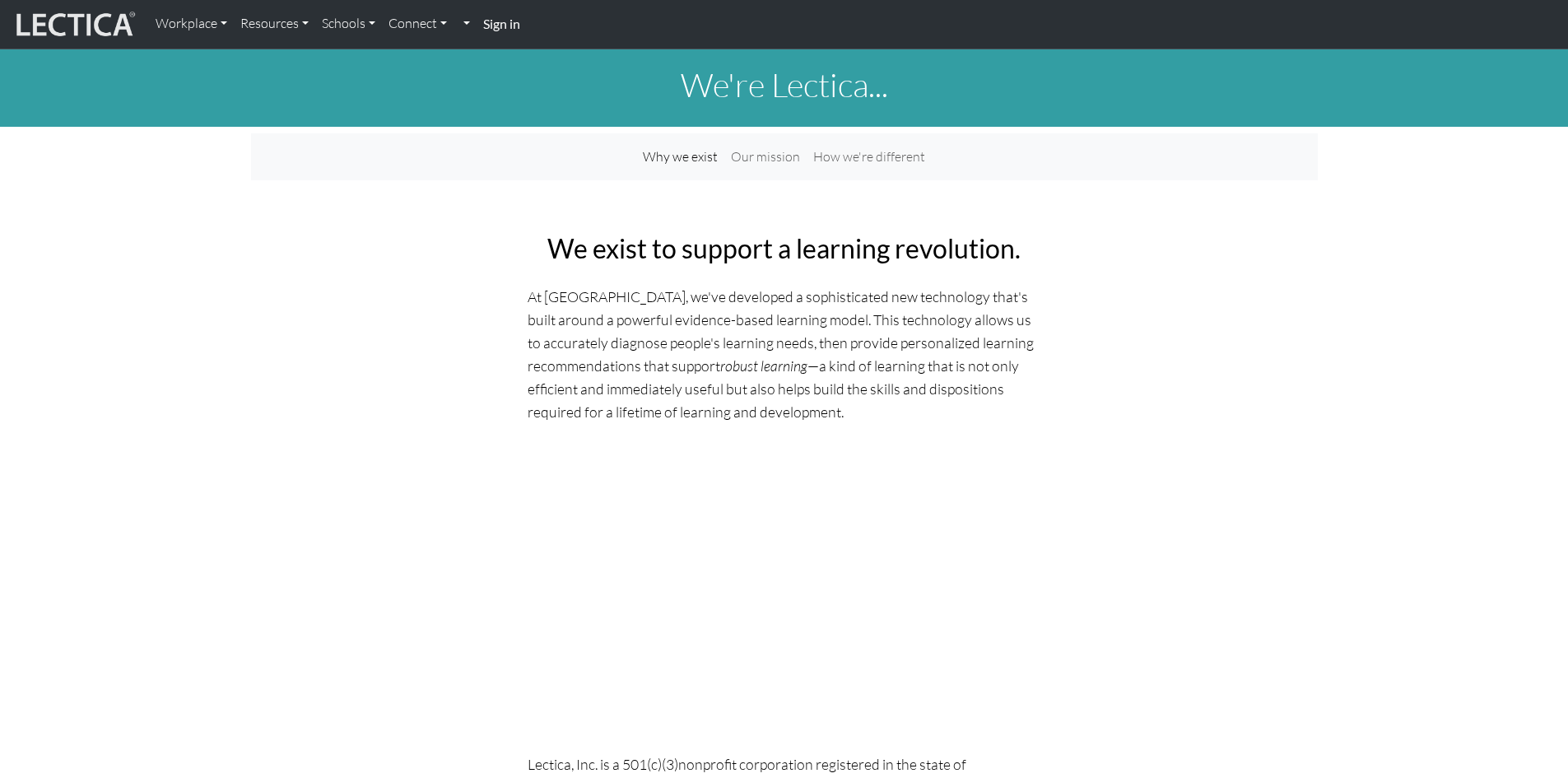
click at [819, 319] on p "At Lectica, we've developed a sophisticated new technology that's built around …" at bounding box center [784, 354] width 513 height 139
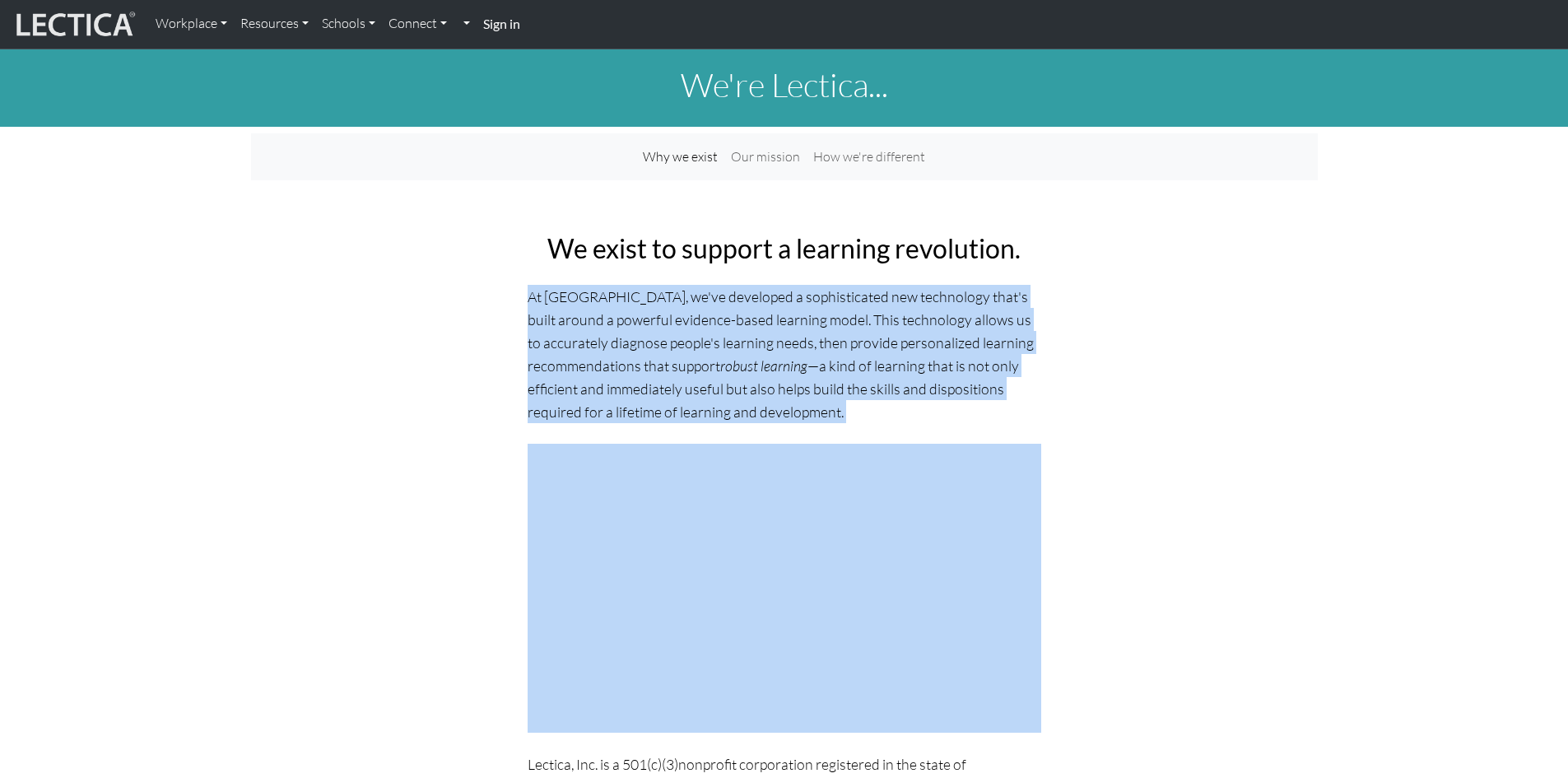
click at [819, 319] on p "At Lectica, we've developed a sophisticated new technology that's built around …" at bounding box center [784, 354] width 513 height 139
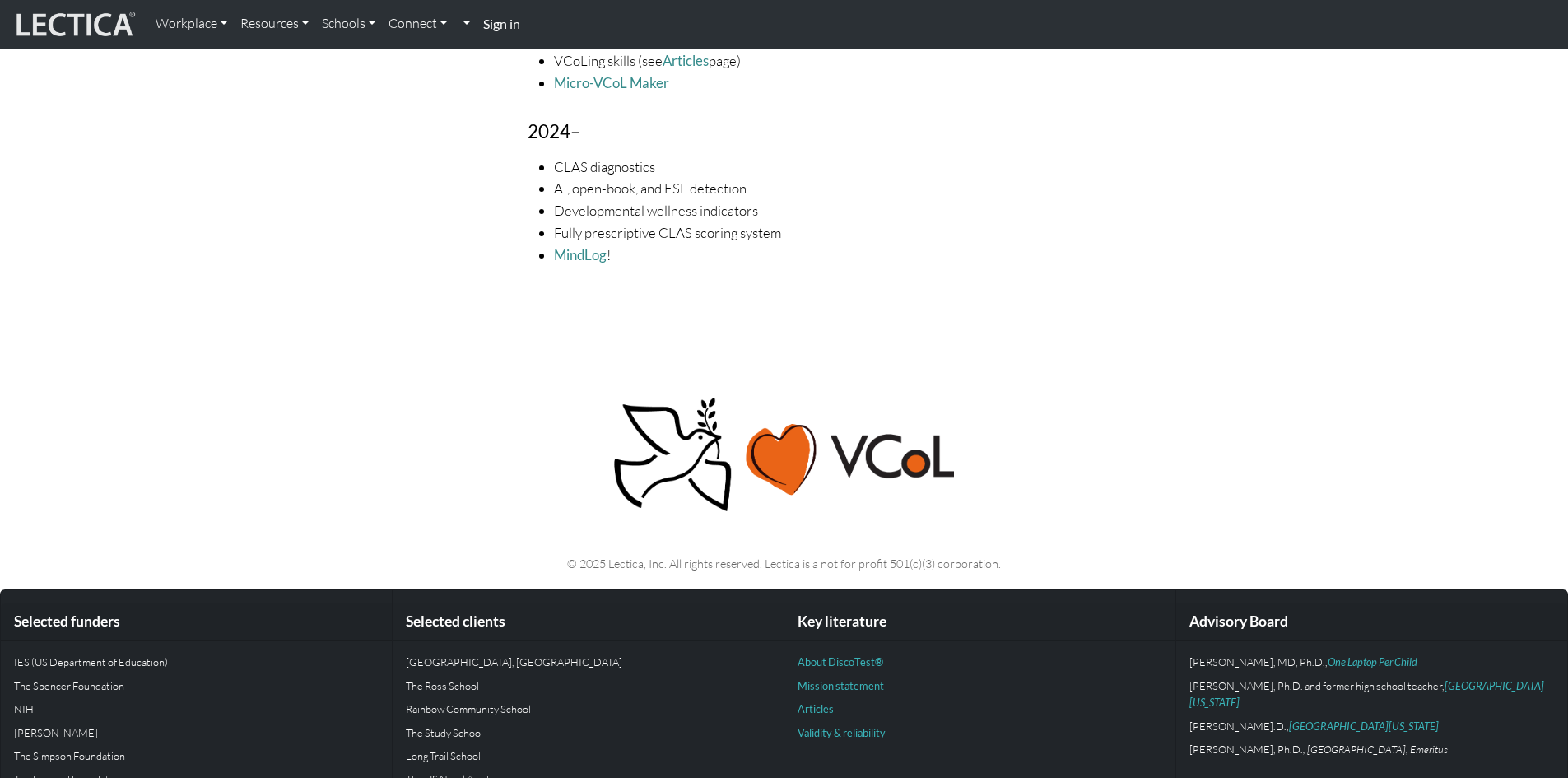
scroll to position [3234, 0]
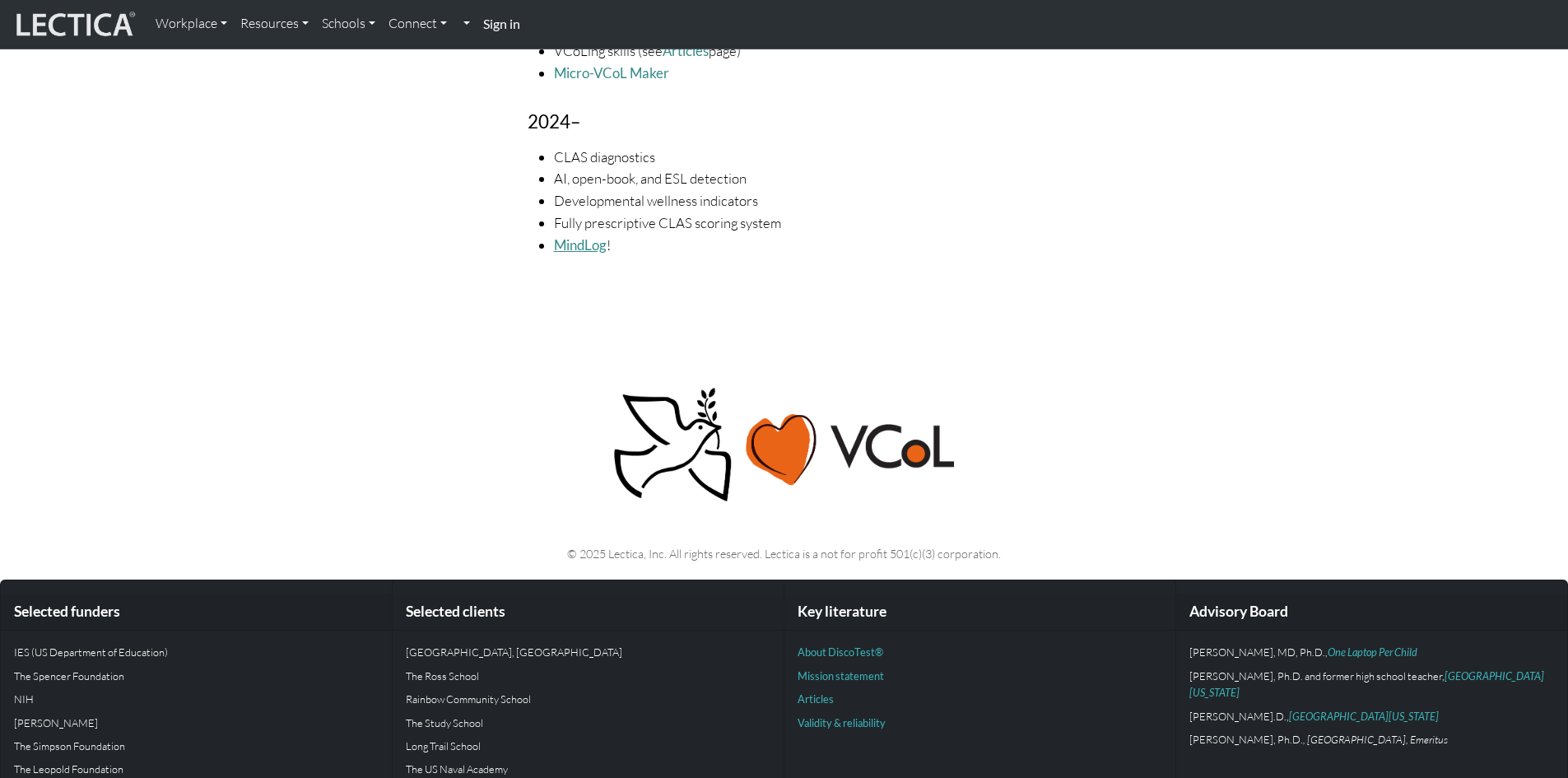
click at [591, 236] on link "MindLog" at bounding box center [580, 244] width 53 height 18
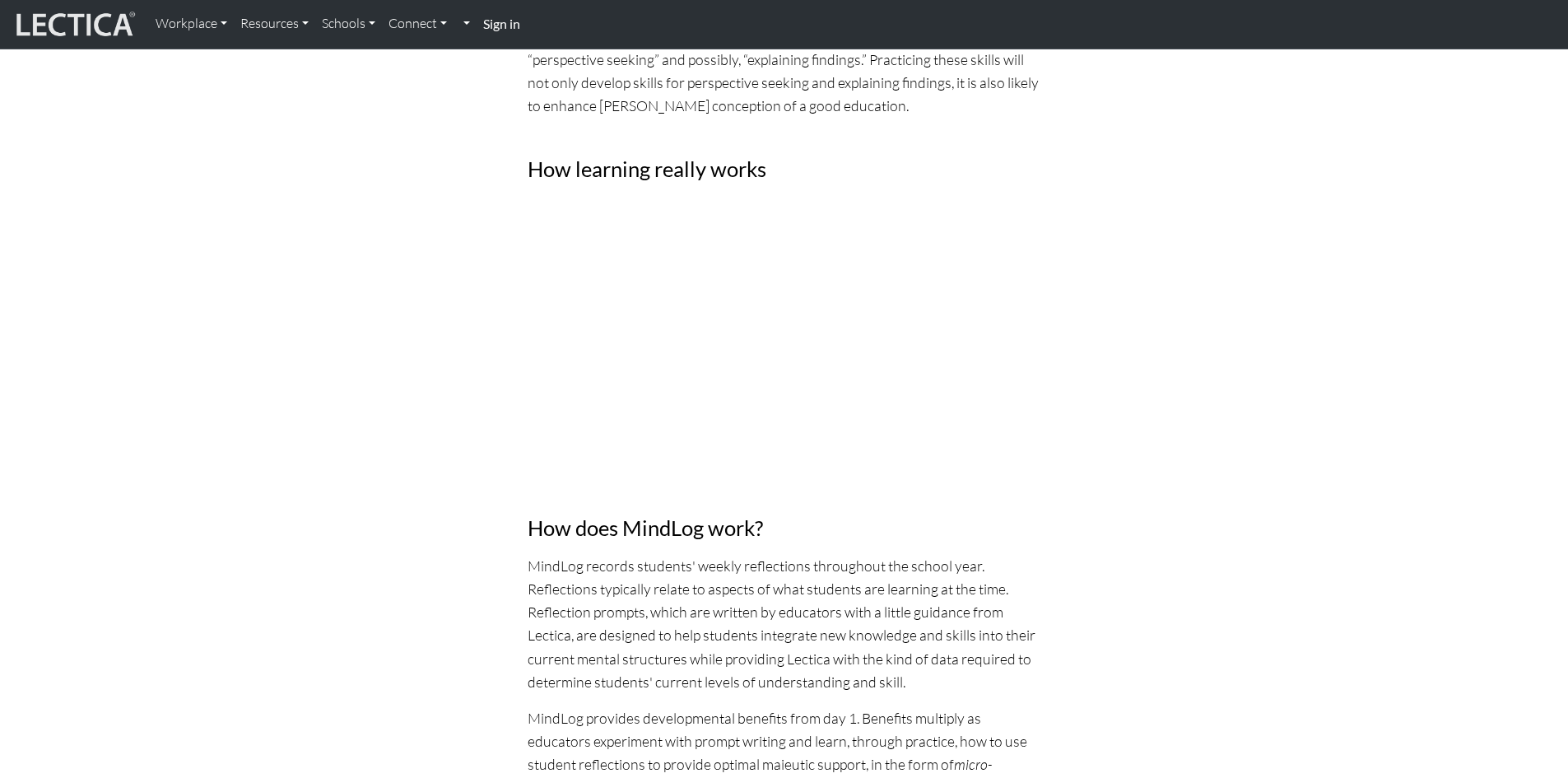
scroll to position [1482, 0]
